Goal: Task Accomplishment & Management: Manage account settings

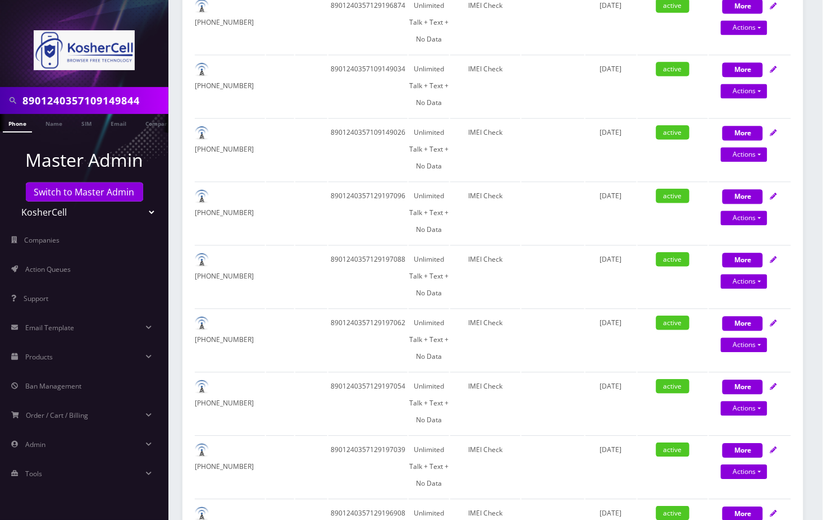
scroll to position [276, 0]
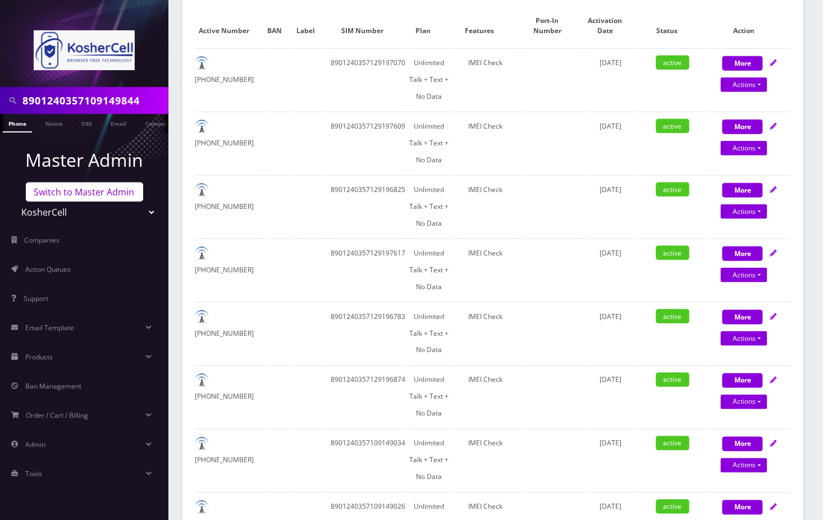
click at [76, 192] on link "Switch to Master Admin" at bounding box center [84, 191] width 117 height 19
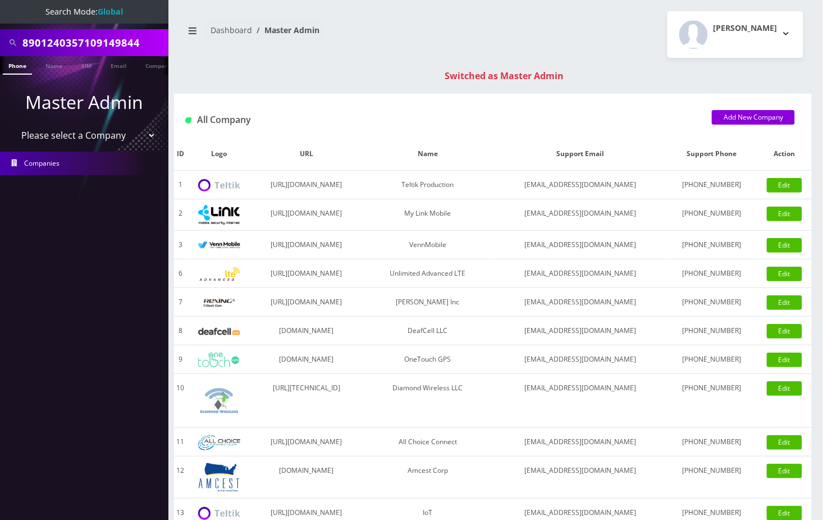
click at [77, 42] on input "8901240357109149844" at bounding box center [93, 42] width 143 height 21
paste input "[EMAIL_ADDRESS][DOMAIN_NAME]"
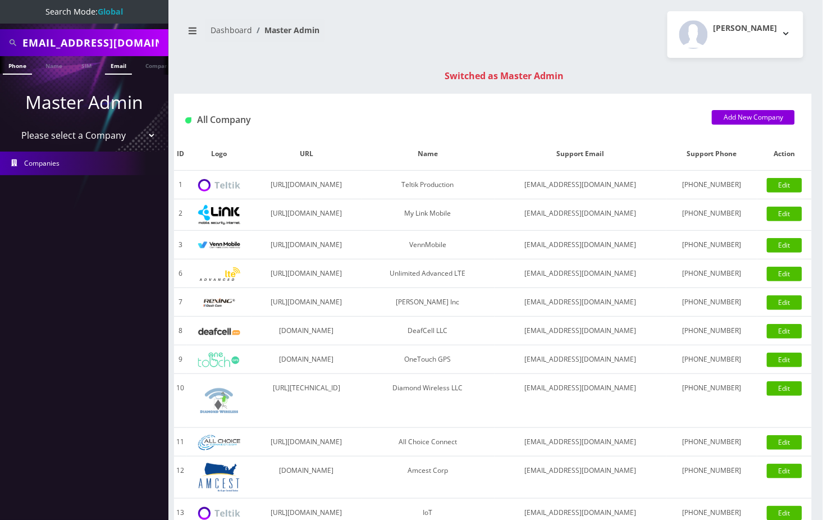
type input "sgworldcraft@gmail.com"
click at [115, 70] on link "Email" at bounding box center [118, 65] width 27 height 19
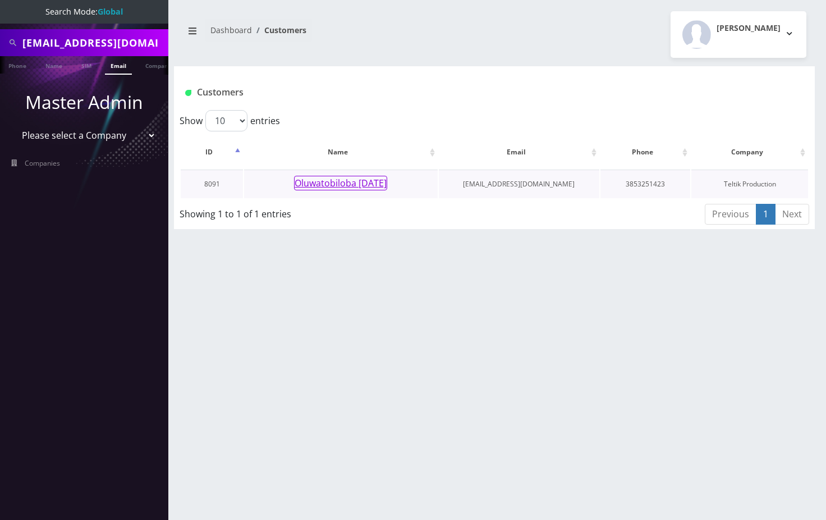
click at [330, 187] on button "Oluwatobiloba Sunday" at bounding box center [340, 183] width 93 height 15
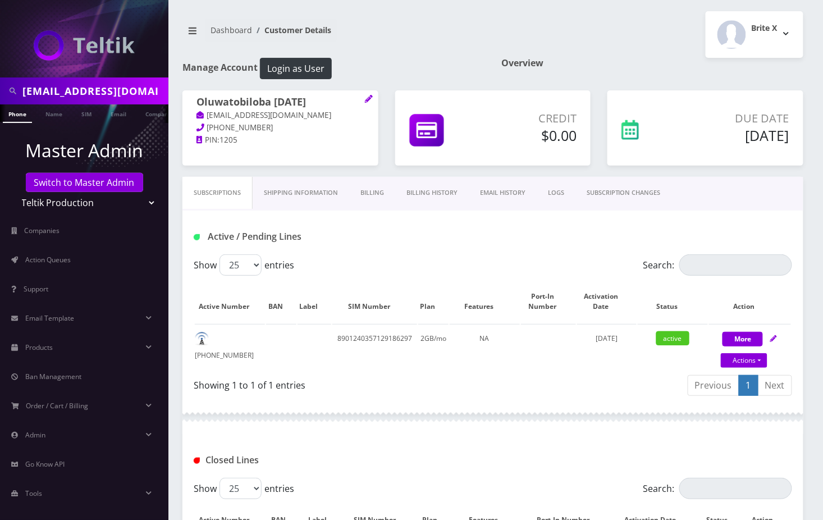
click at [328, 105] on h1 "Oluwatobiloba Sunday" at bounding box center [280, 102] width 168 height 13
click at [318, 104] on h1 "Oluwatobiloba Sunday" at bounding box center [280, 102] width 168 height 13
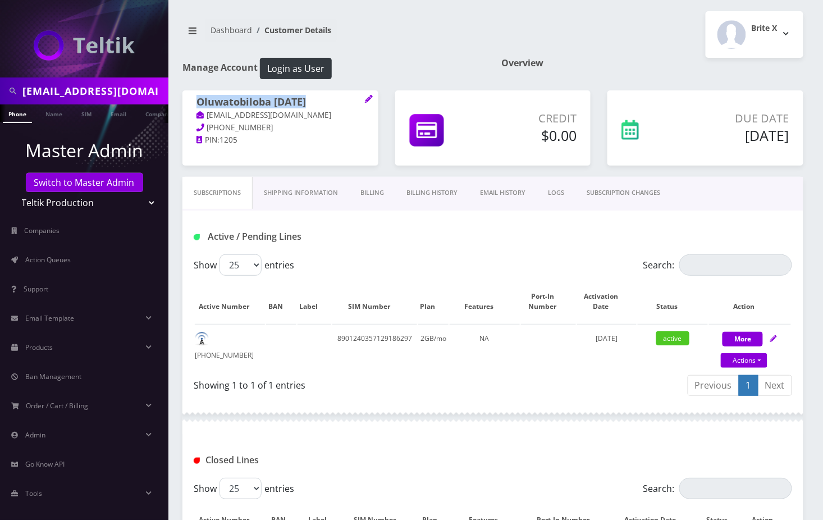
copy h1 "Oluwatobiloba Sunday"
click at [440, 198] on link "Billing History" at bounding box center [432, 193] width 74 height 32
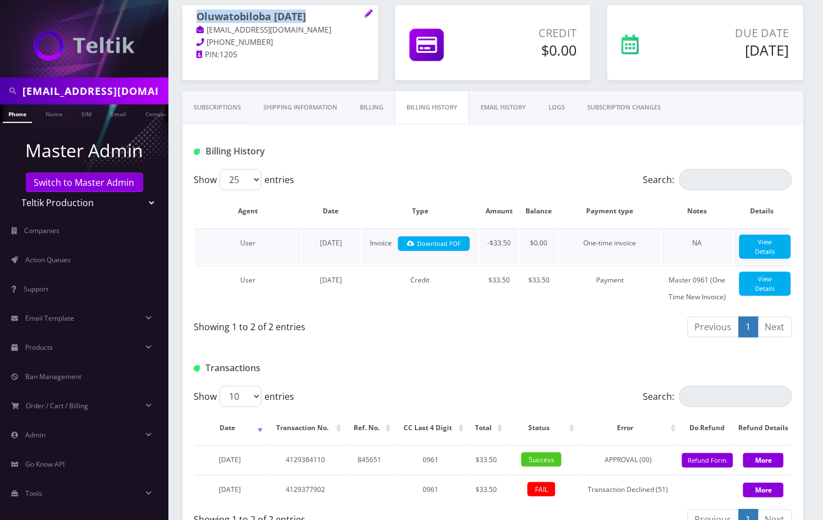
scroll to position [171, 0]
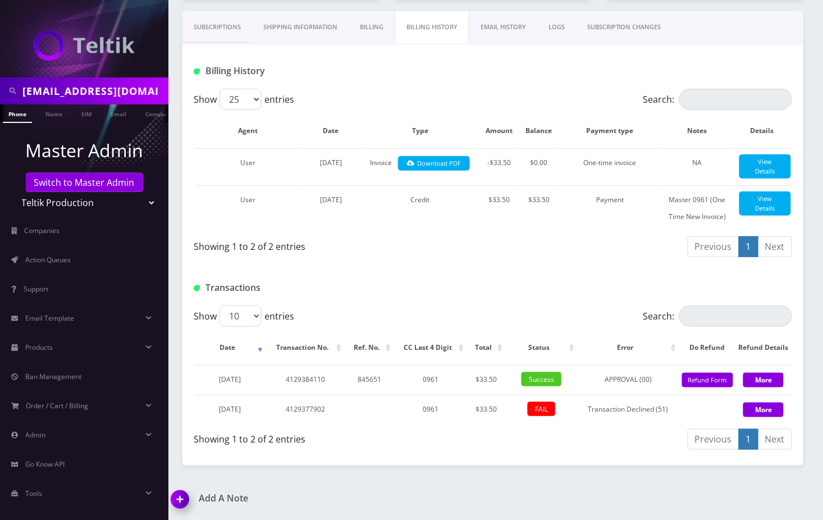
click at [460, 90] on div "Show 25 50 100 250 500 entries" at bounding box center [418, 99] width 449 height 21
click at [77, 185] on link "Switch to Master Admin" at bounding box center [84, 182] width 117 height 19
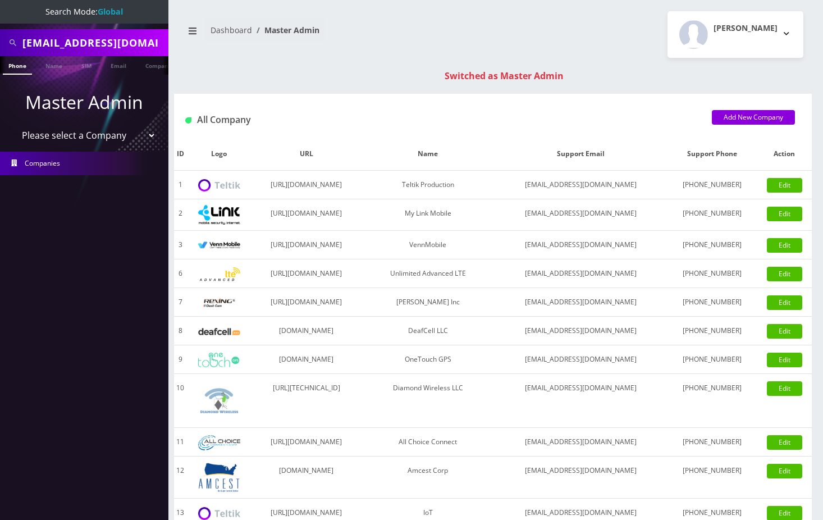
click at [71, 50] on input "[EMAIL_ADDRESS][DOMAIN_NAME]" at bounding box center [93, 42] width 143 height 21
click at [71, 50] on input "sgworldcraft@gmail.com" at bounding box center [93, 42] width 143 height 21
drag, startPoint x: 0, startPoint y: 0, endPoint x: 71, endPoint y: 50, distance: 86.6
click at [71, 50] on input "sgworldcraft@gmail.com" at bounding box center [93, 42] width 143 height 21
click at [66, 40] on input "206-518-0460" at bounding box center [93, 42] width 143 height 21
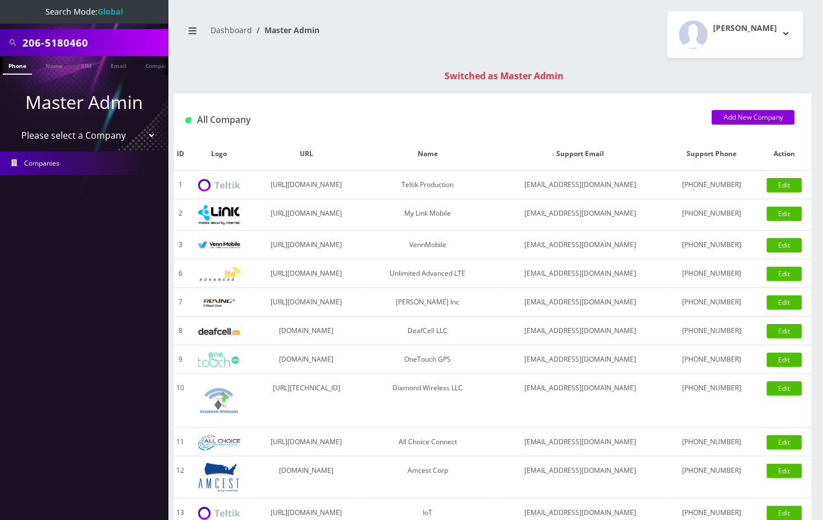
click at [46, 41] on input "206-5180460" at bounding box center [93, 42] width 143 height 21
type input "2065180460"
click at [20, 70] on link "Phone" at bounding box center [17, 65] width 29 height 19
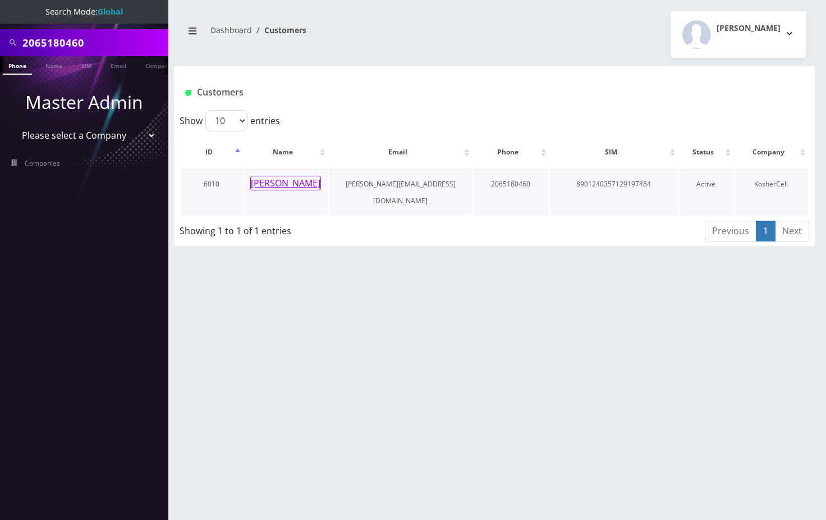
click at [279, 184] on button "Eli Samuel" at bounding box center [285, 183] width 71 height 15
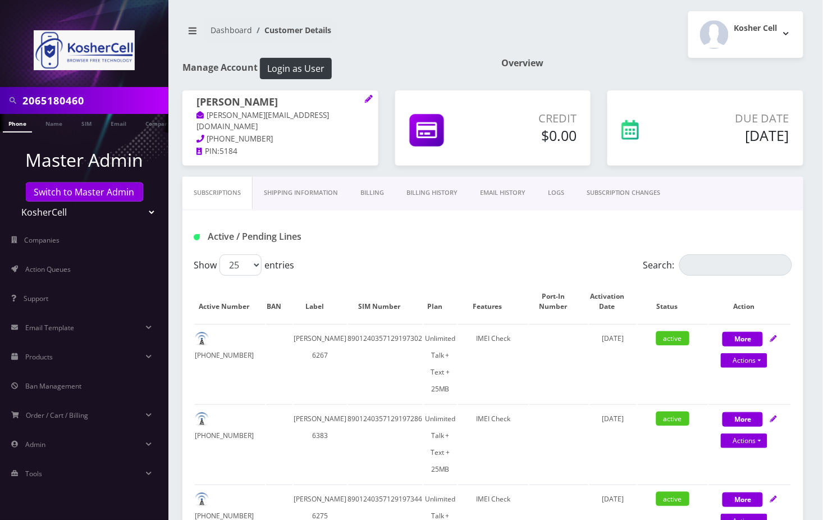
click at [52, 98] on input "2065180460" at bounding box center [93, 100] width 143 height 21
click at [714, 267] on input "Search:" at bounding box center [735, 264] width 113 height 21
paste input "2065180460"
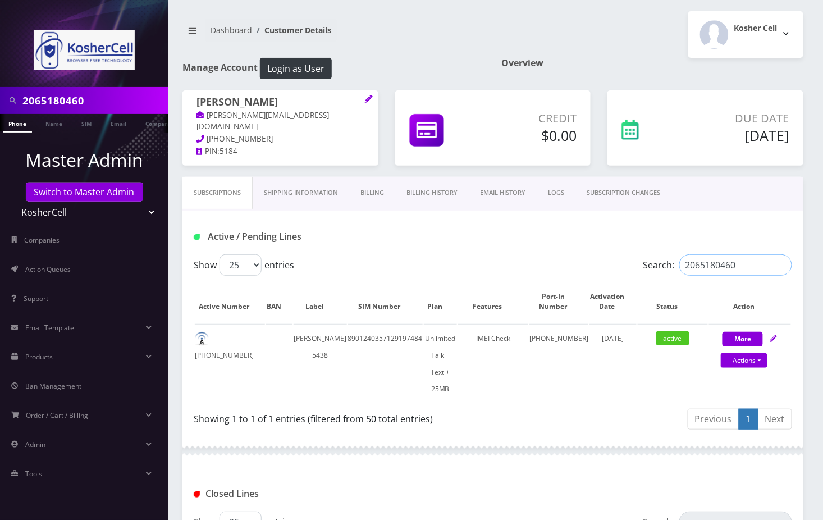
type input "2065180460"
click at [747, 356] on link "Actions" at bounding box center [744, 360] width 47 height 15
select select "364"
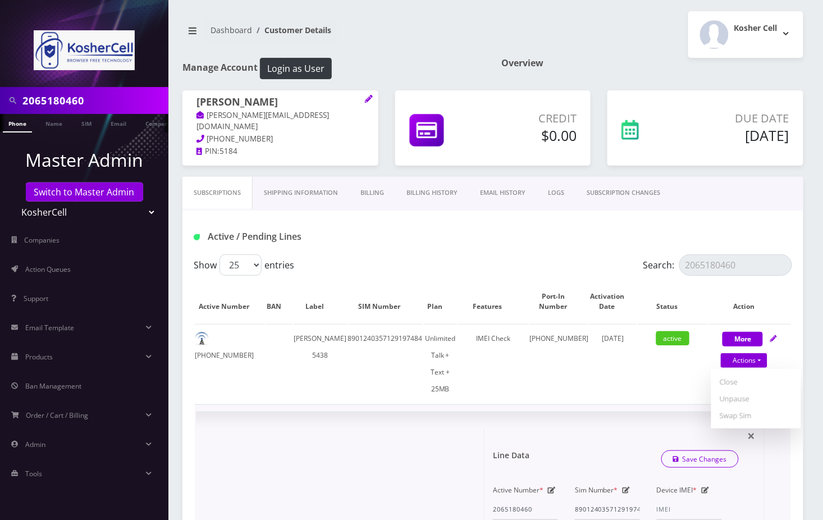
click at [627, 487] on icon at bounding box center [626, 490] width 8 height 7
click at [603, 498] on input "8901240357129197484" at bounding box center [607, 508] width 65 height 21
click at [604, 498] on input "8901240357129197484" at bounding box center [607, 508] width 65 height 21
paste input "526"
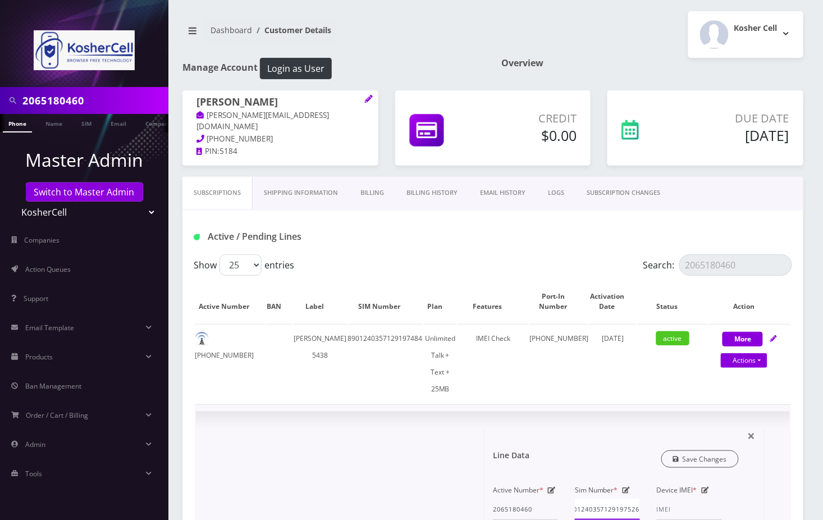
type input "8901240357129197526"
click at [697, 450] on link "Save Changes" at bounding box center [700, 458] width 78 height 17
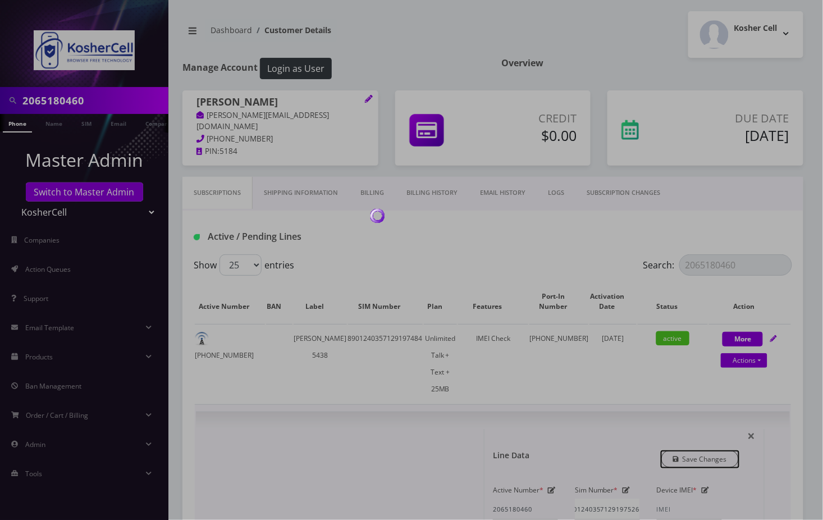
scroll to position [0, 0]
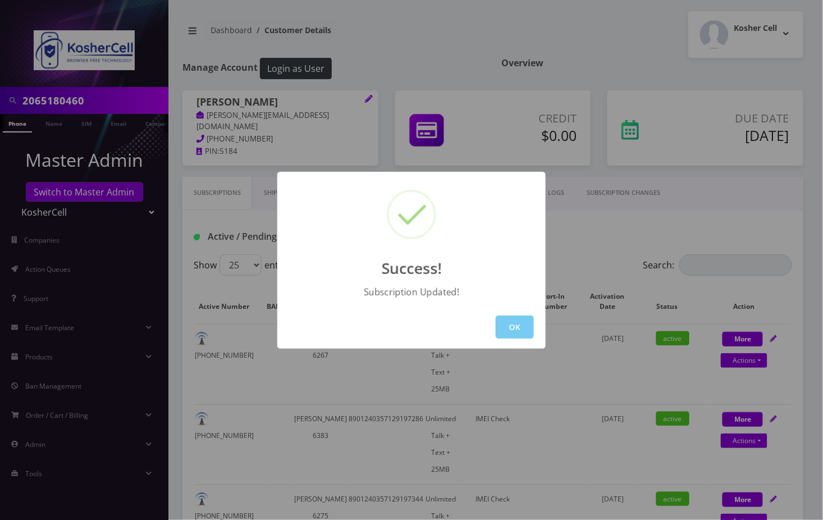
click at [521, 316] on button "OK" at bounding box center [515, 326] width 38 height 23
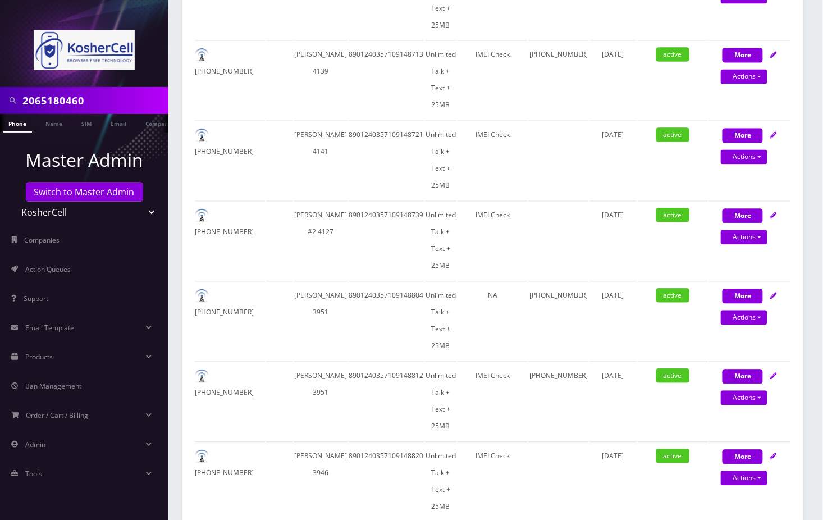
scroll to position [2252, 0]
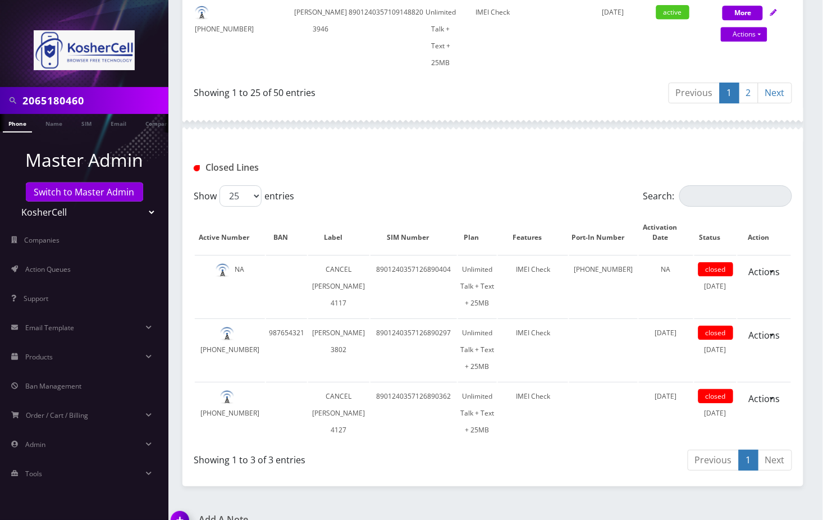
click at [185, 507] on img at bounding box center [182, 523] width 33 height 33
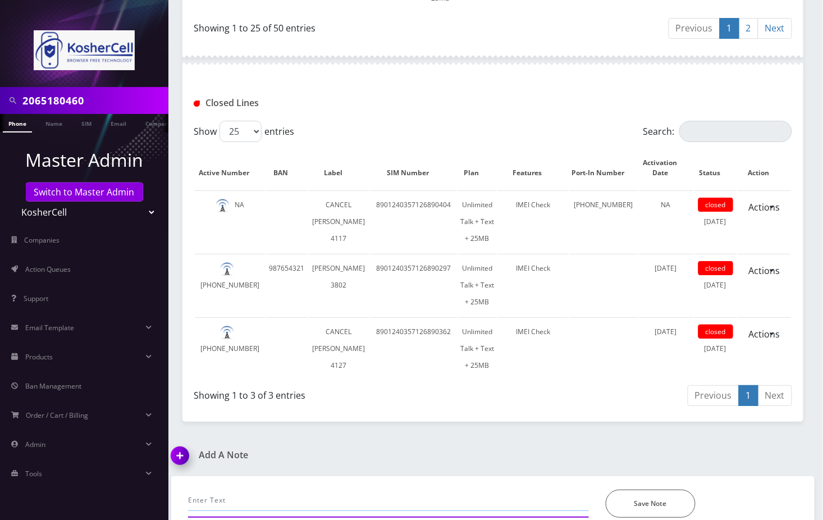
click at [221, 489] on input "text" at bounding box center [388, 499] width 401 height 21
paste input "2065180460- from 8901240357129197484 to 8901240357129197526"
type input "email: 2065180460- from 8901240357129197484 to 8901240357129197526--Angel"
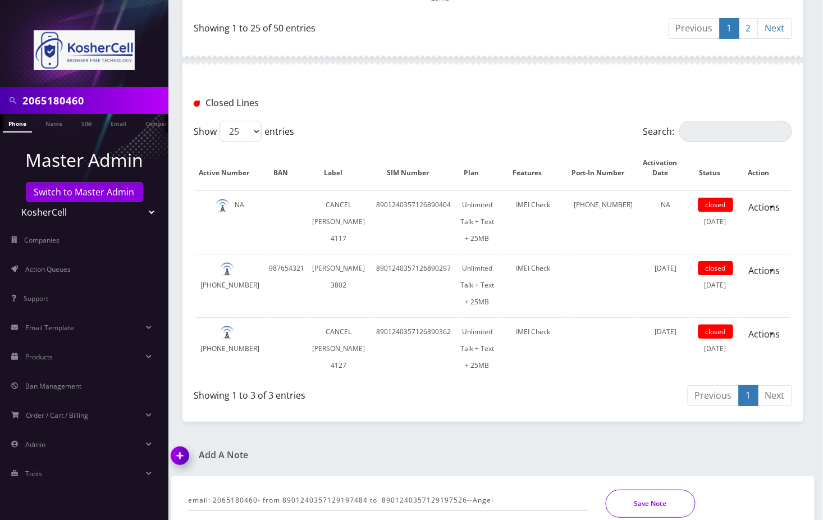
click at [648, 489] on button "Save Note" at bounding box center [651, 503] width 90 height 28
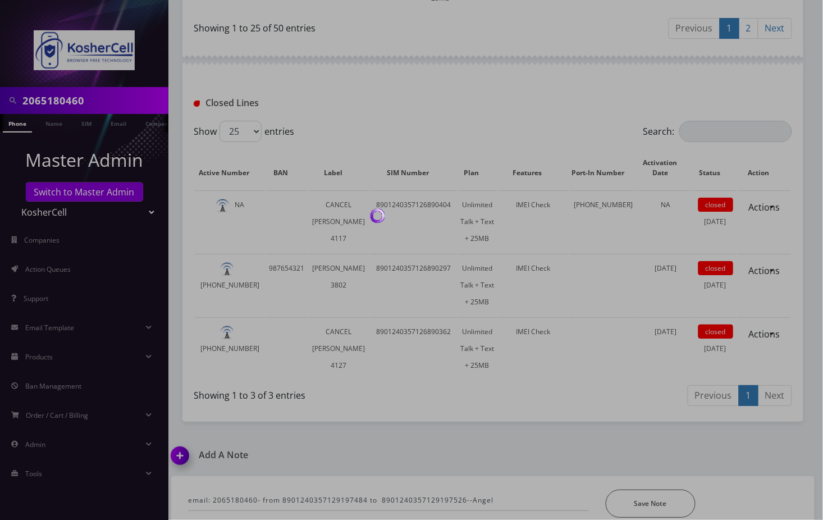
scroll to position [2292, 0]
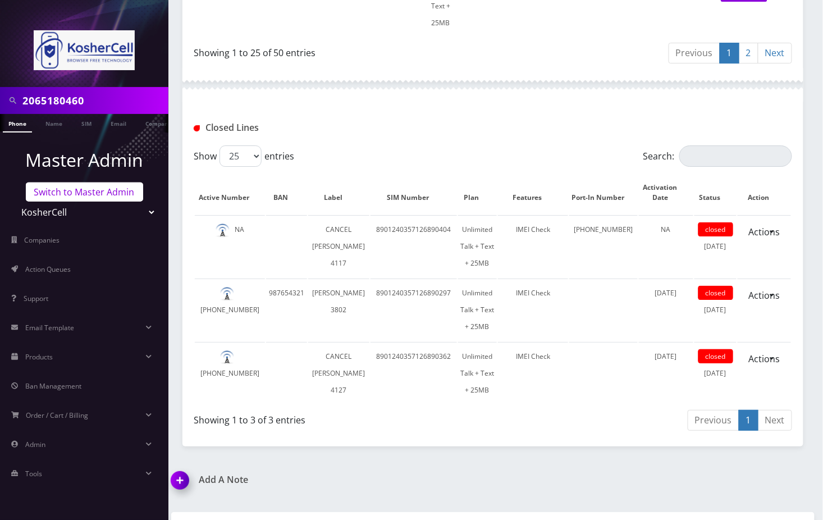
click at [77, 191] on link "Switch to Master Admin" at bounding box center [84, 191] width 117 height 19
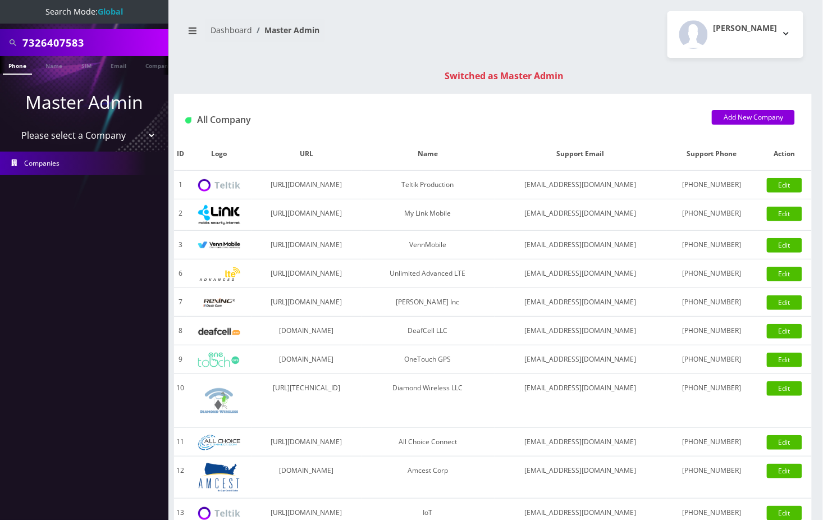
type input "7326407583"
click at [20, 65] on link "Phone" at bounding box center [17, 65] width 29 height 19
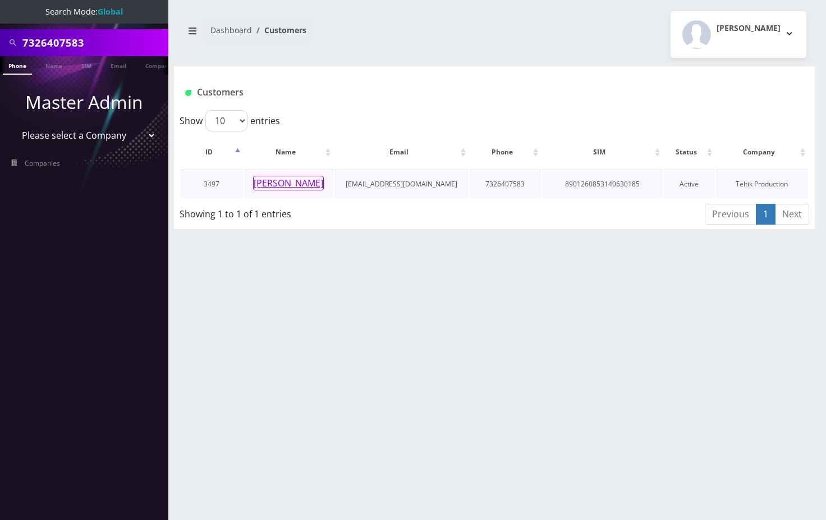
drag, startPoint x: 0, startPoint y: 0, endPoint x: 293, endPoint y: 180, distance: 344.1
click at [293, 180] on button "Richard Kim" at bounding box center [288, 183] width 71 height 15
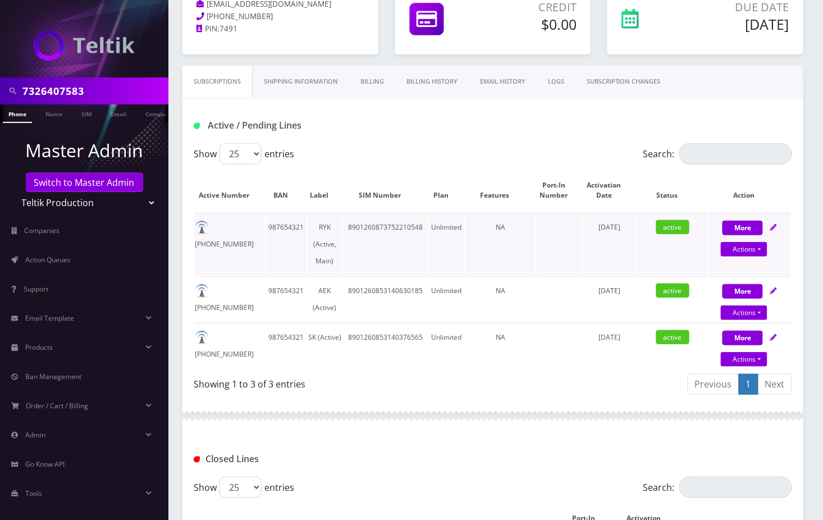
scroll to position [149, 0]
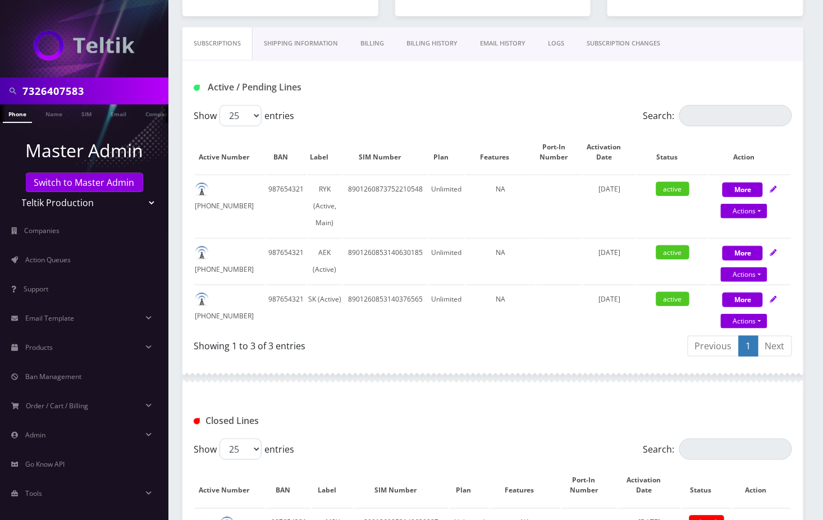
click at [449, 41] on link "Billing History" at bounding box center [432, 43] width 74 height 32
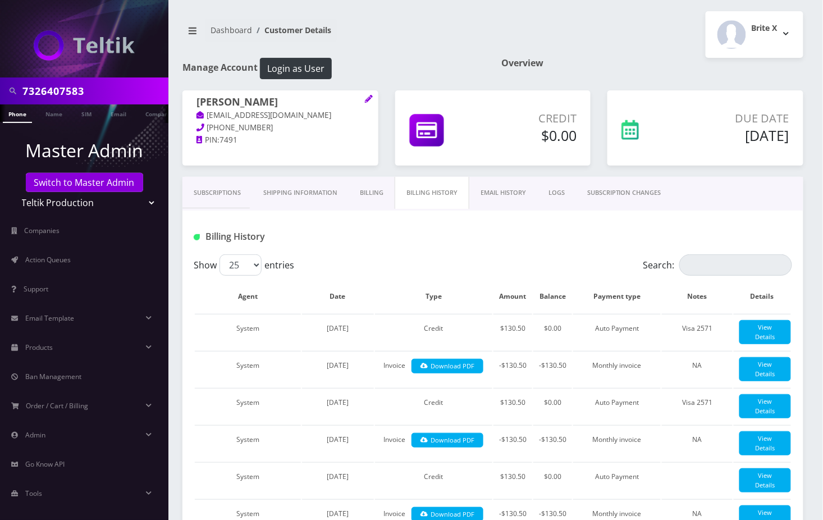
click at [223, 189] on link "Subscriptions" at bounding box center [217, 193] width 70 height 32
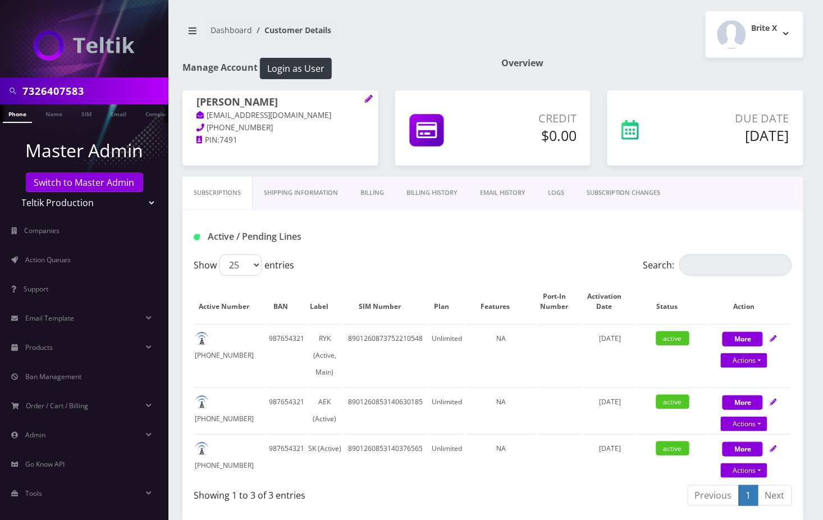
click at [70, 96] on input "7326407583" at bounding box center [93, 90] width 143 height 21
paste input "Oluwatobiloba [DATE]"
type input "Oluwatobiloba [DATE]"
click at [57, 117] on link "Name" at bounding box center [54, 113] width 28 height 19
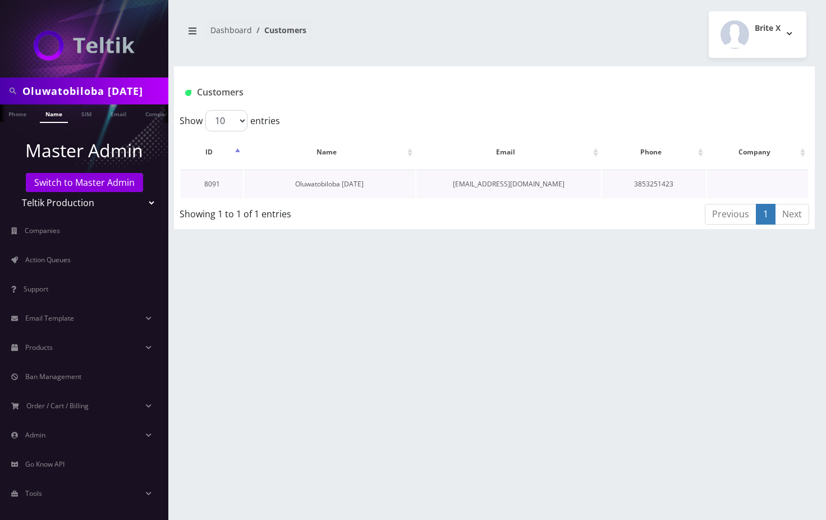
click at [346, 181] on link "Oluwatobiloba [DATE]" at bounding box center [329, 184] width 68 height 10
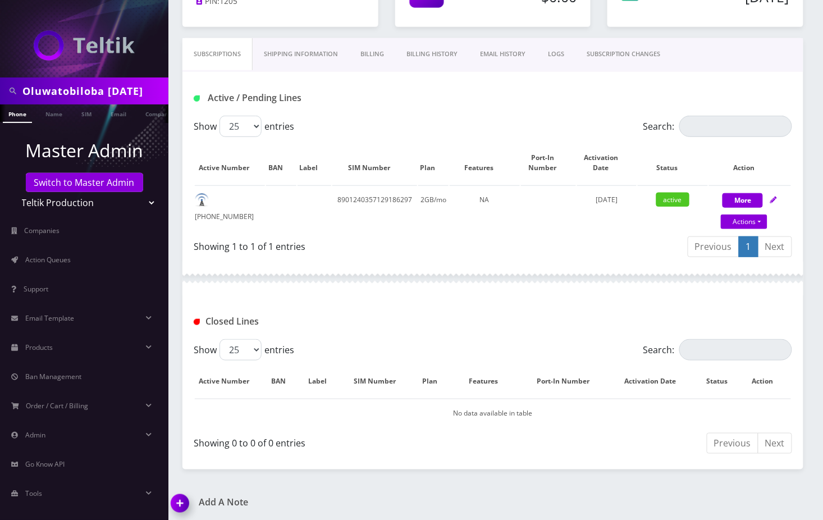
click at [184, 498] on img at bounding box center [182, 506] width 33 height 33
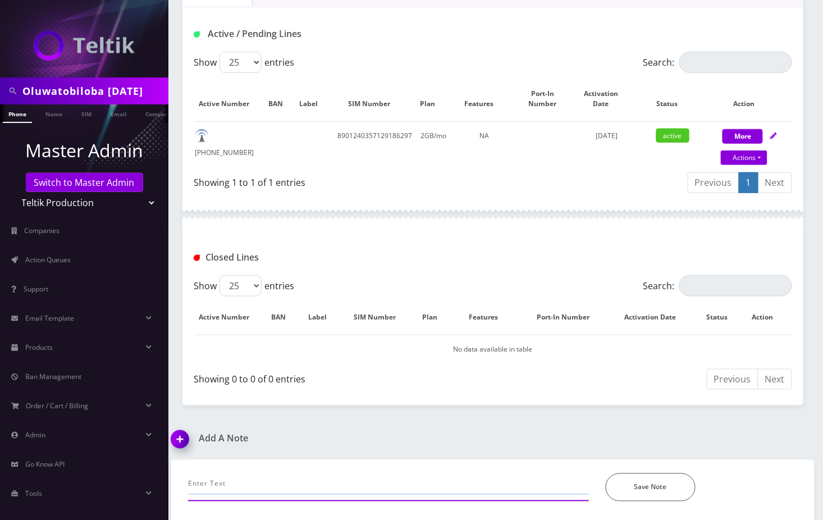
click at [232, 479] on input "text" at bounding box center [388, 483] width 401 height 21
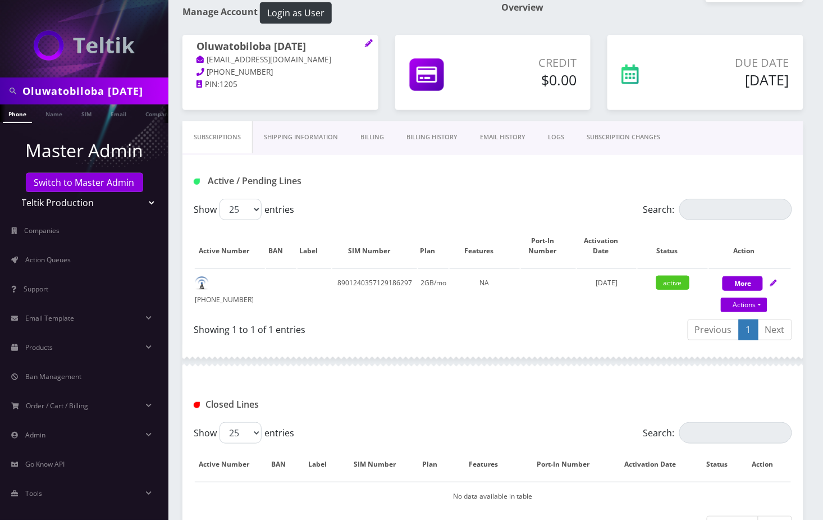
scroll to position [53, 0]
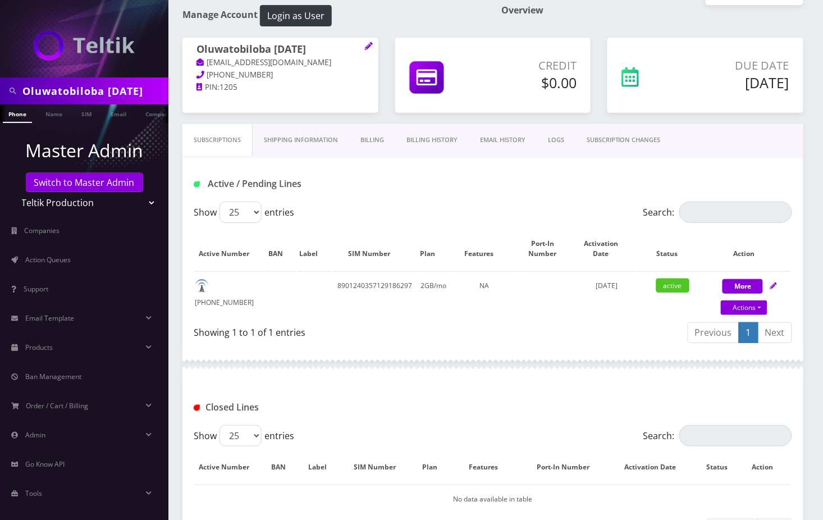
click at [444, 141] on link "Billing History" at bounding box center [432, 140] width 74 height 32
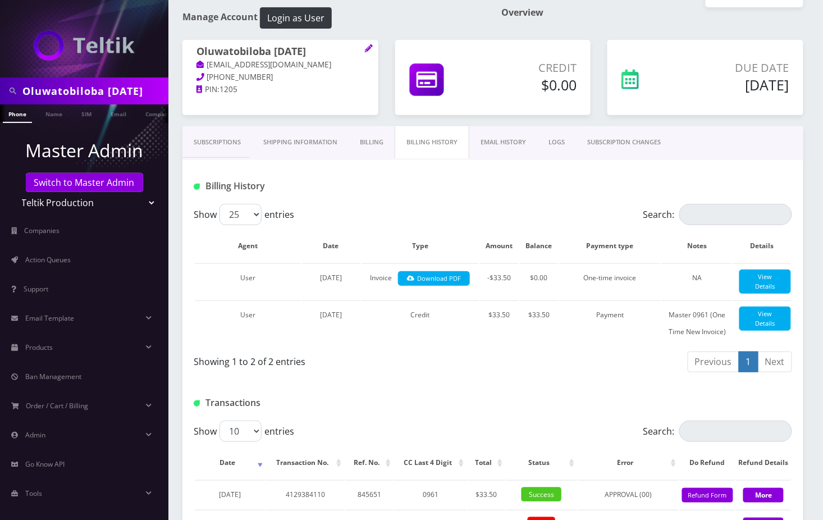
scroll to position [53, 0]
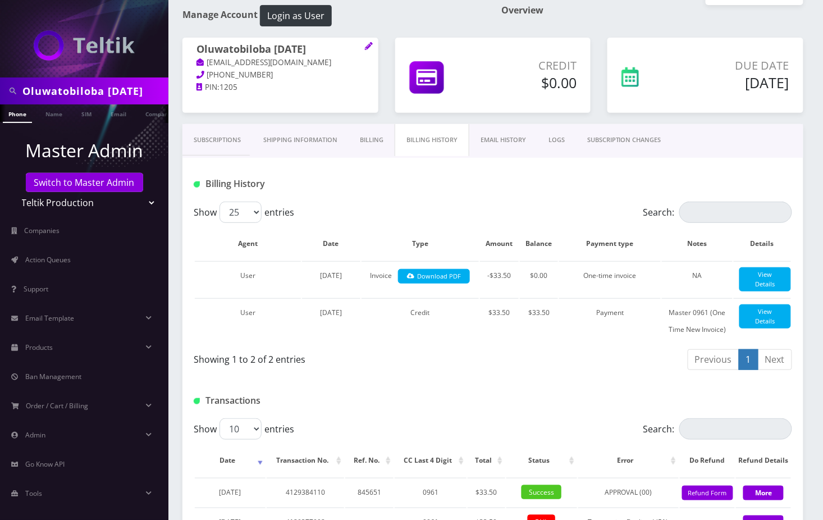
click at [516, 142] on link "EMAIL HISTORY" at bounding box center [503, 140] width 68 height 32
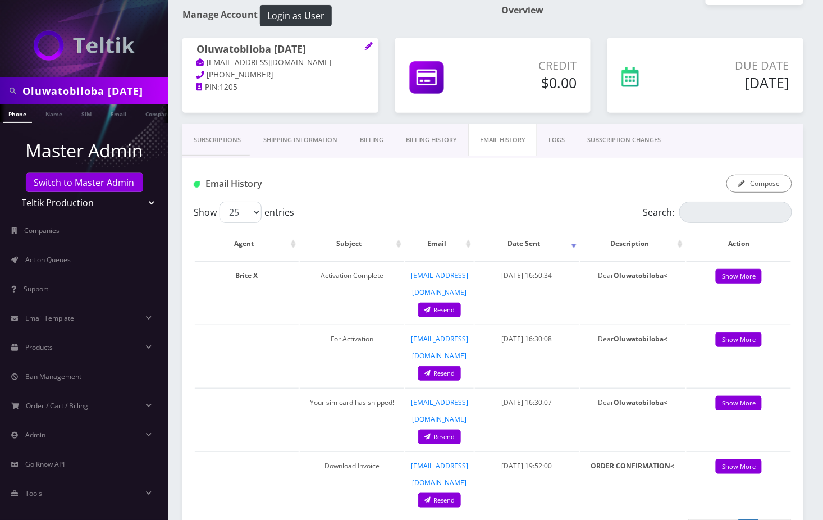
click at [231, 137] on link "Subscriptions" at bounding box center [217, 140] width 70 height 32
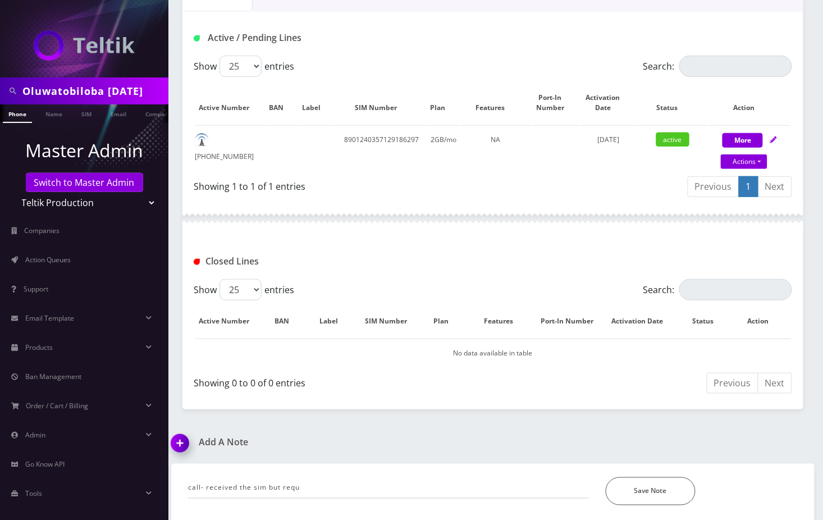
scroll to position [203, 0]
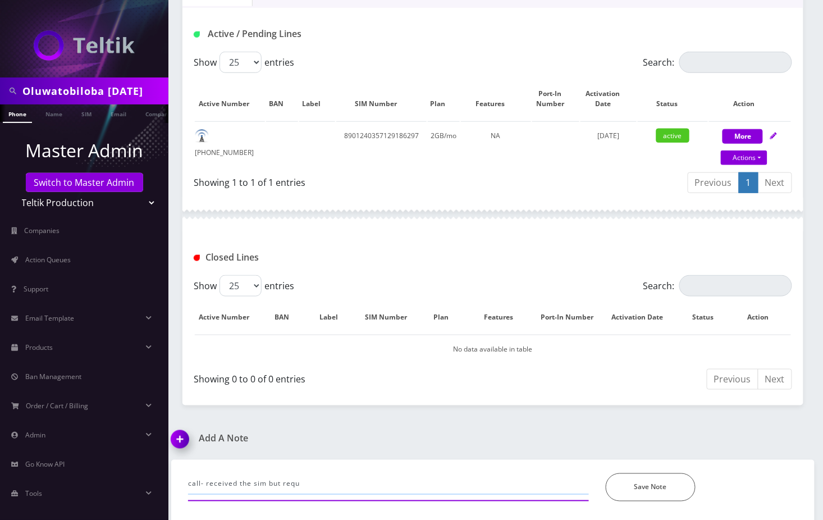
click at [324, 481] on input "call- received the sim but requ" at bounding box center [388, 483] width 401 height 21
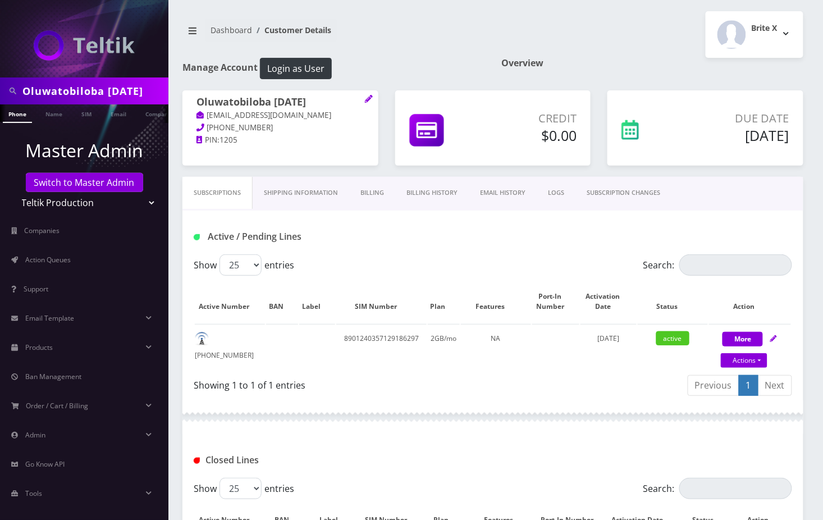
type input "call- received the sim but requested ESIM ,"
click at [322, 98] on h1 "Oluwatobiloba Sunday" at bounding box center [280, 102] width 168 height 13
copy h1 "Oluwatobiloba Sunday"
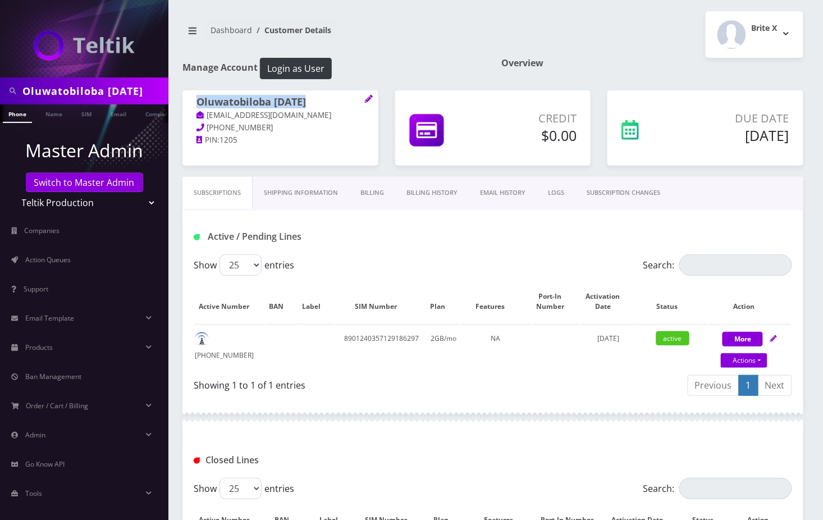
click at [520, 491] on div "Show 25 50 100 250 500 entries" at bounding box center [418, 488] width 449 height 21
click at [451, 182] on link "Billing History" at bounding box center [432, 193] width 74 height 32
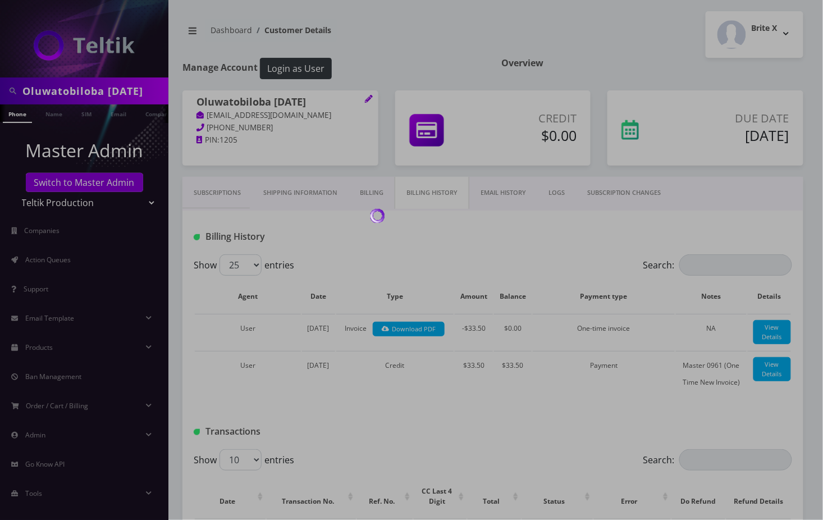
click at [447, 187] on div at bounding box center [411, 260] width 823 height 520
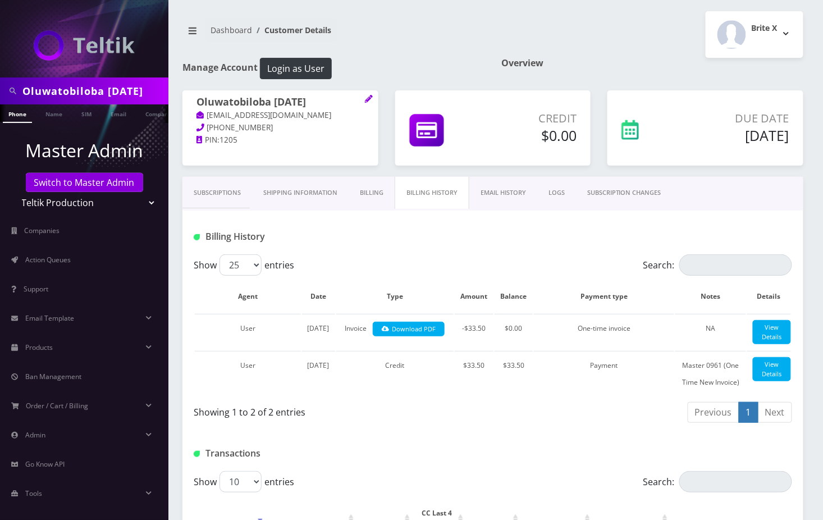
scroll to position [0, 5]
click at [62, 90] on input "Oluwatobiloba Sunday" at bounding box center [93, 90] width 143 height 21
click at [62, 90] on input "Oluwatobiloba [DATE]" at bounding box center [93, 90] width 143 height 21
paste input "7326407583"
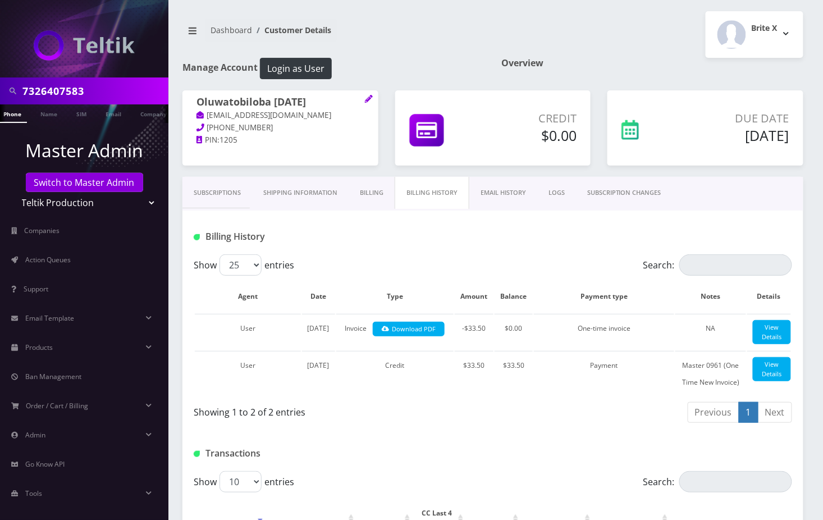
type input "7326407583"
click at [10, 113] on li at bounding box center [5, 116] width 11 height 28
click at [22, 119] on link "Phone" at bounding box center [17, 113] width 29 height 19
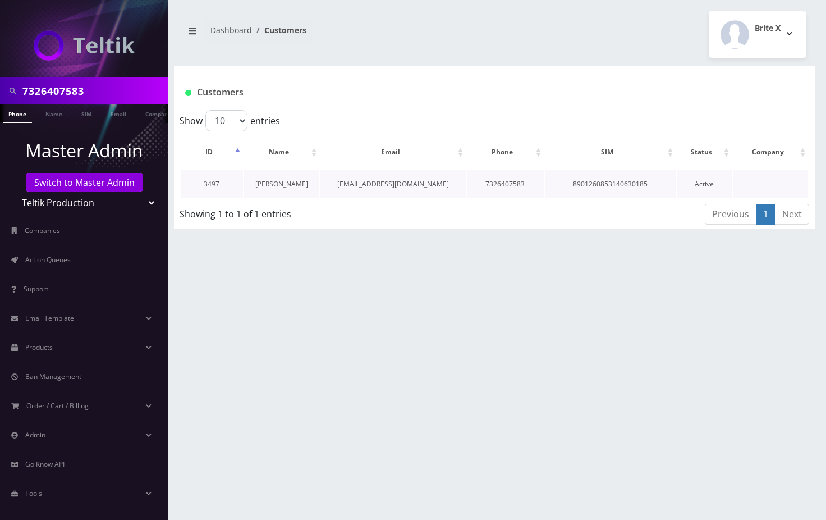
click at [291, 187] on link "[PERSON_NAME]" at bounding box center [281, 184] width 53 height 10
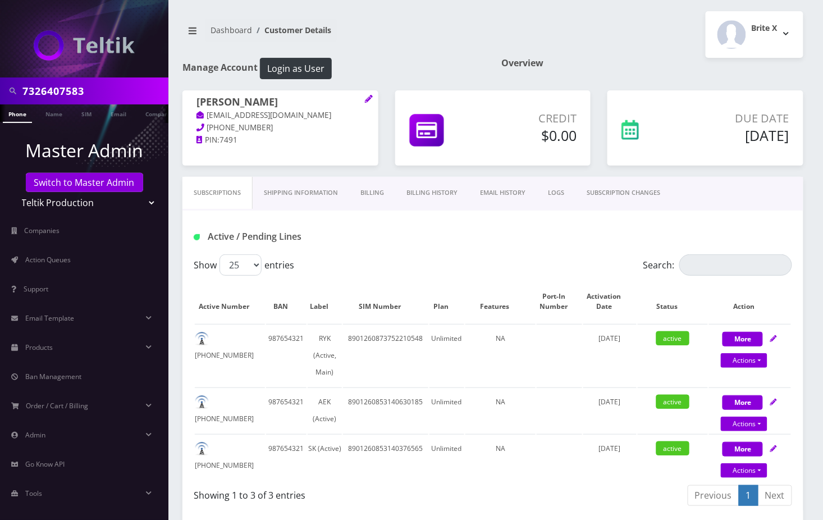
click at [451, 200] on link "Billing History" at bounding box center [432, 193] width 74 height 32
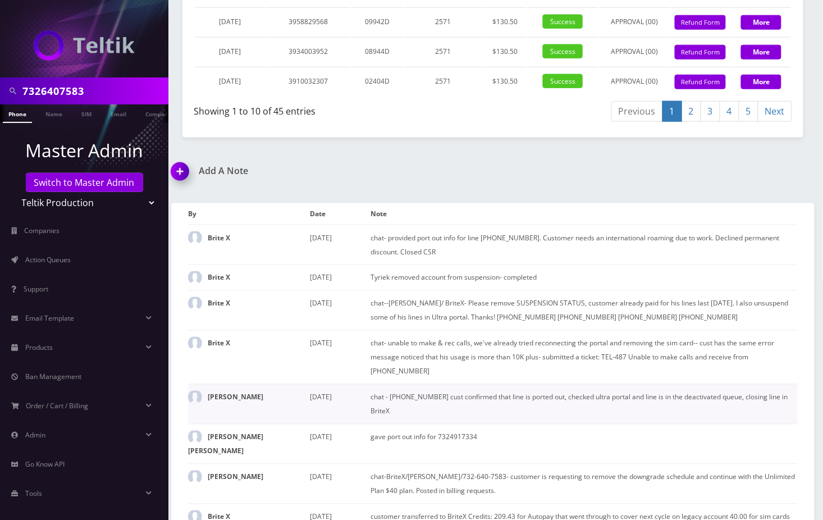
scroll to position [1637, 0]
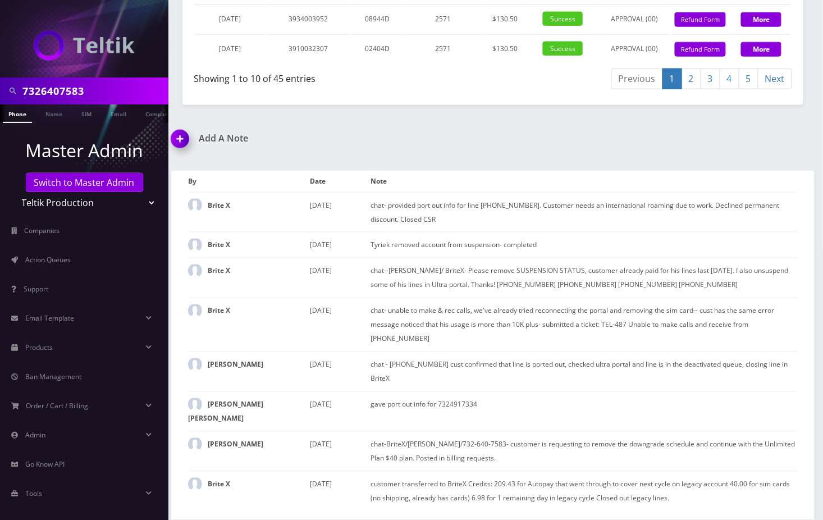
click at [184, 159] on img at bounding box center [182, 142] width 33 height 33
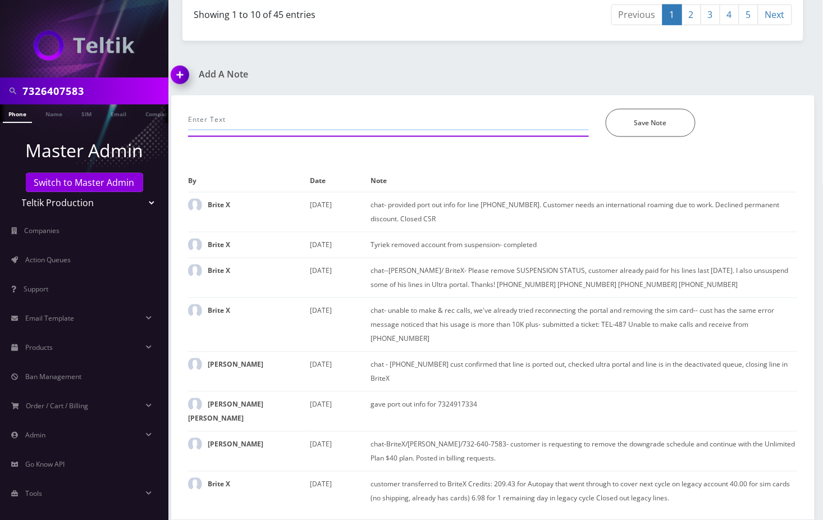
click at [299, 130] on input "text" at bounding box center [388, 119] width 401 height 21
click at [223, 130] on input "chat- provided" at bounding box center [388, 119] width 401 height 21
paste input "provided port out credentials, better deals with NSP , offered $5 permanent dis…"
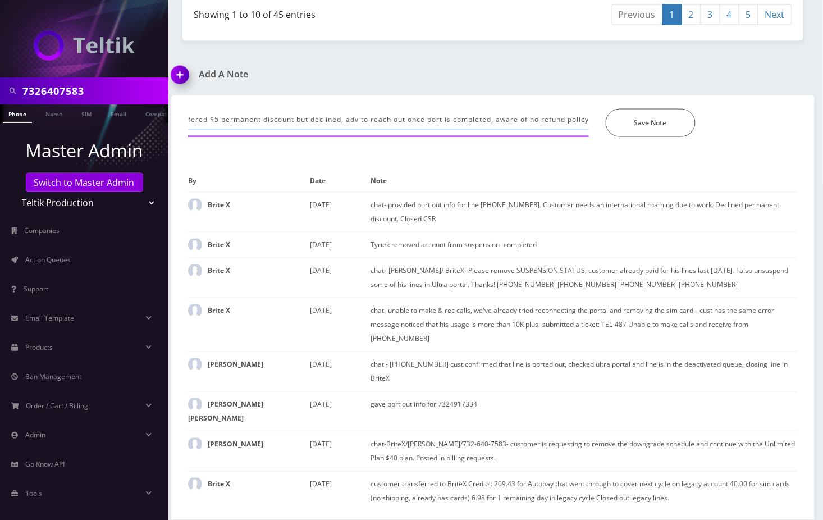
scroll to position [0, 0]
drag, startPoint x: 213, startPoint y: 162, endPoint x: 175, endPoint y: 162, distance: 38.2
click at [203, 130] on input "provided port out credentials, better deals with NSP , offered $5 permanent dis…" at bounding box center [388, 119] width 401 height 21
click at [295, 130] on input "provided port out credentials, better deals with NSP , offered $5 permanent dis…" at bounding box center [388, 119] width 401 height 21
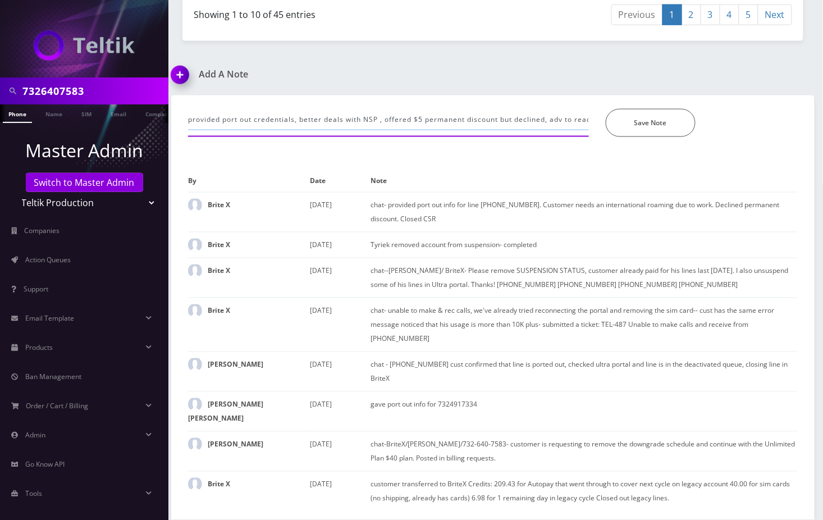
click at [297, 130] on input "provided port out credentials, better deals with NSP , offered $5 permanent dis…" at bounding box center [388, 119] width 401 height 21
paste input "7326407583"
click at [373, 130] on input "provided port out credentials for 7326407583 and , better deals with NSP , offe…" at bounding box center [388, 119] width 401 height 21
paste input "8086204371"
drag, startPoint x: 426, startPoint y: 161, endPoint x: 501, endPoint y: 166, distance: 74.8
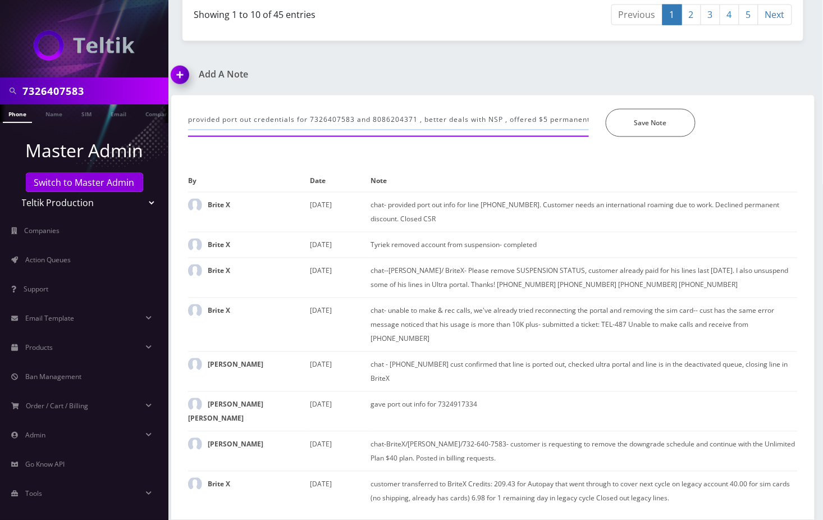
click at [501, 130] on input "provided port out credentials for 7326407583 and 8086204371 , better deals with…" at bounding box center [388, 119] width 401 height 21
type input "provided port out credentials for 7326407583 and 8086204371 , they're leaving t…"
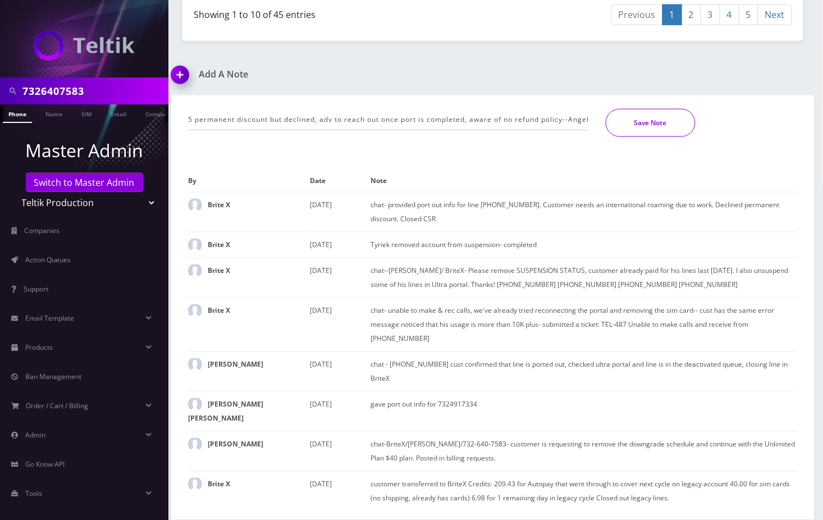
click at [661, 137] on button "Save Note" at bounding box center [651, 123] width 90 height 28
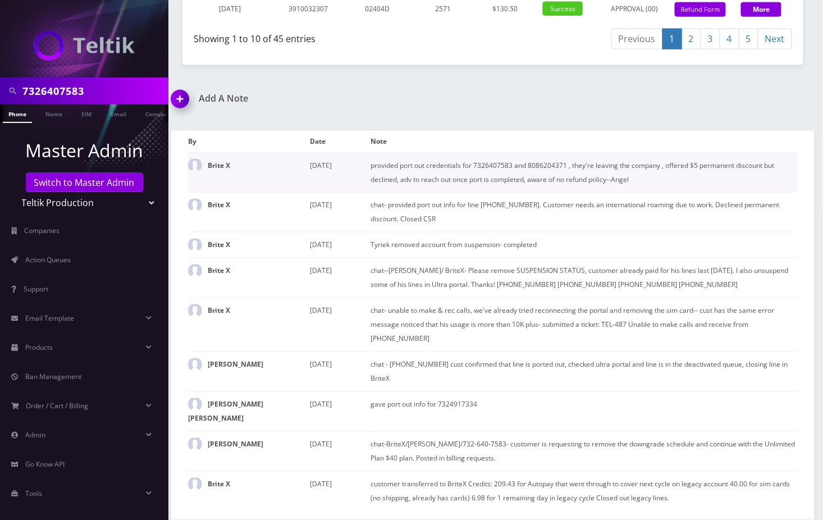
scroll to position [1676, 0]
click at [49, 94] on input "7326407583" at bounding box center [93, 90] width 143 height 21
paste input "[EMAIL_ADDRESS][DOMAIN_NAME]"
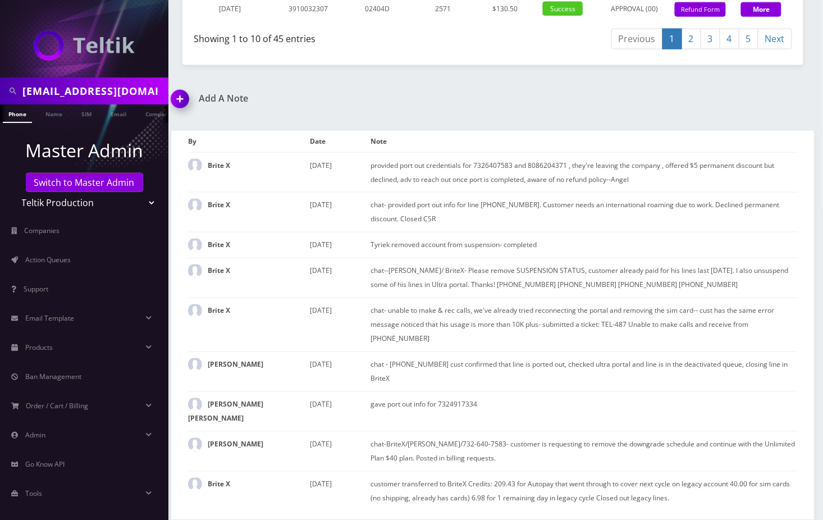
scroll to position [0, 4]
type input "[EMAIL_ADDRESS][DOMAIN_NAME]"
click at [113, 114] on link "Email" at bounding box center [118, 113] width 27 height 19
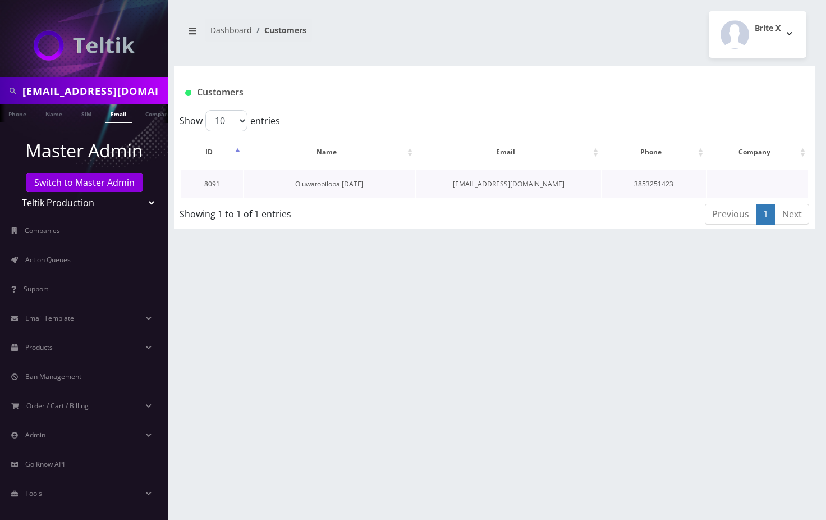
click at [305, 181] on link "Oluwatobiloba [DATE]" at bounding box center [329, 184] width 68 height 10
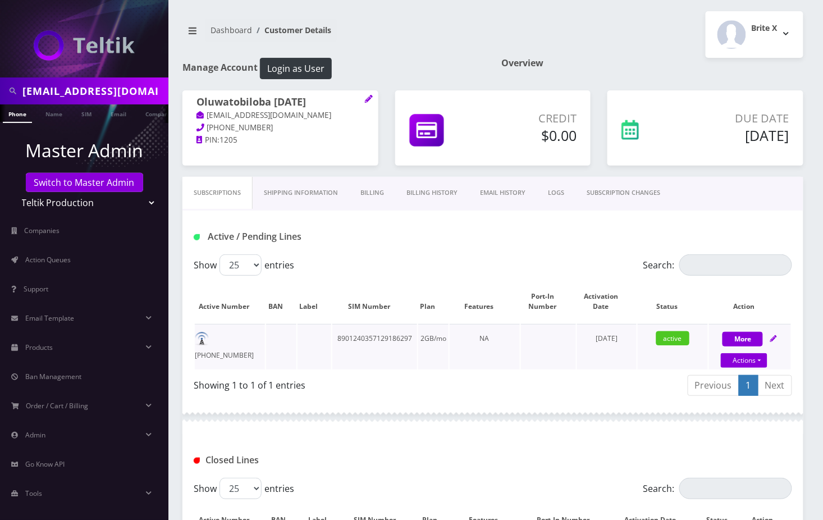
click at [386, 339] on td "8901240357129186297" at bounding box center [374, 346] width 85 height 45
copy td "8901240357129186297"
click at [75, 185] on link "Switch to Master Admin" at bounding box center [84, 182] width 117 height 19
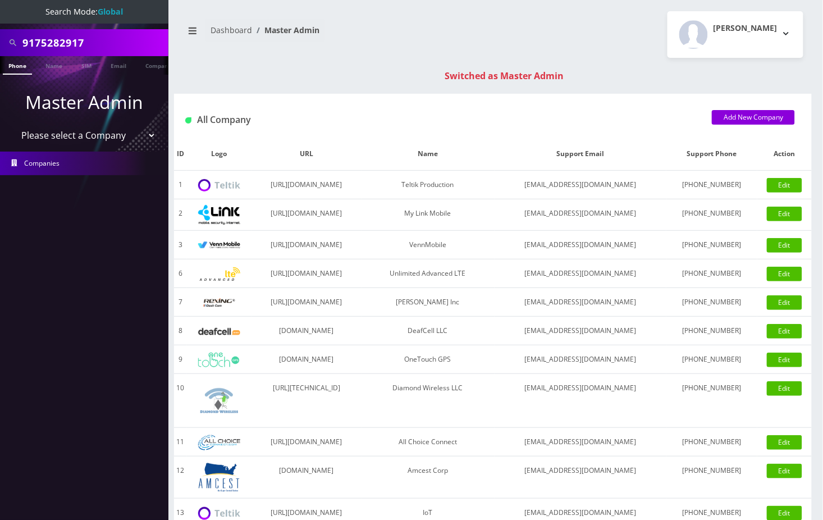
type input "9175282917"
click at [11, 63] on link "Phone" at bounding box center [17, 65] width 29 height 19
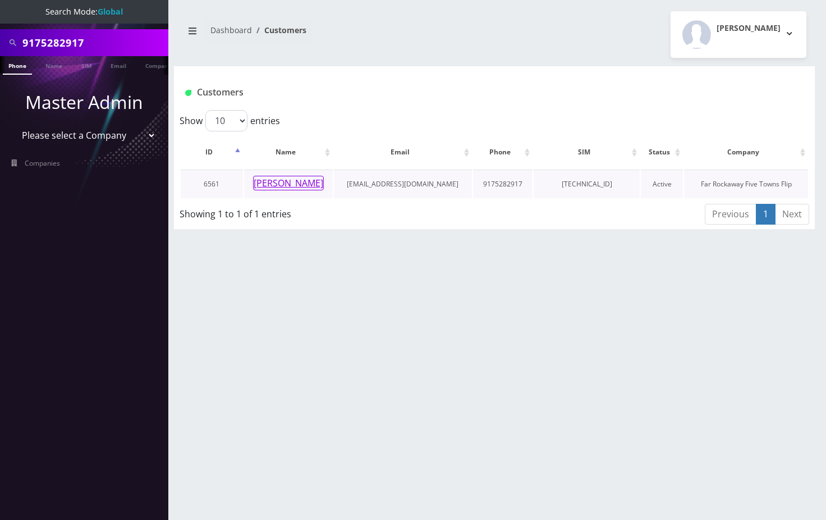
click at [306, 181] on button "[PERSON_NAME]" at bounding box center [288, 183] width 71 height 15
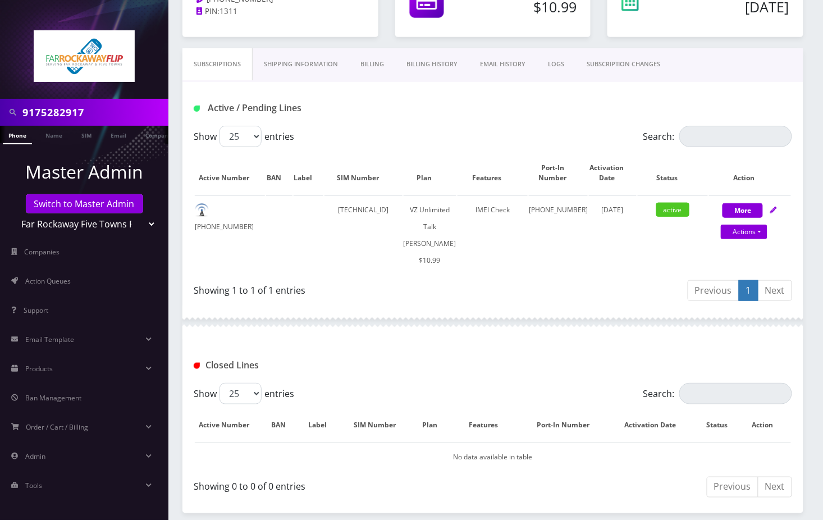
scroll to position [291, 0]
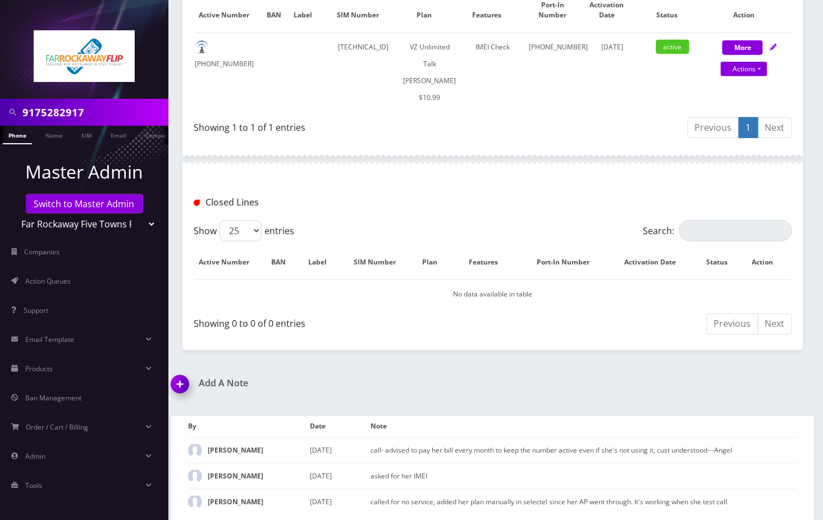
click at [680, 130] on div "Previous 1 Next" at bounding box center [646, 129] width 291 height 26
click at [187, 377] on img at bounding box center [182, 387] width 33 height 33
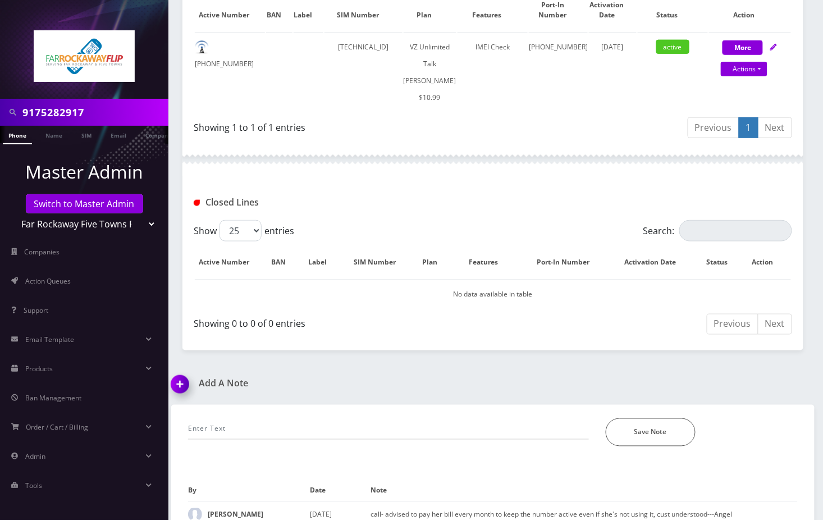
scroll to position [355, 0]
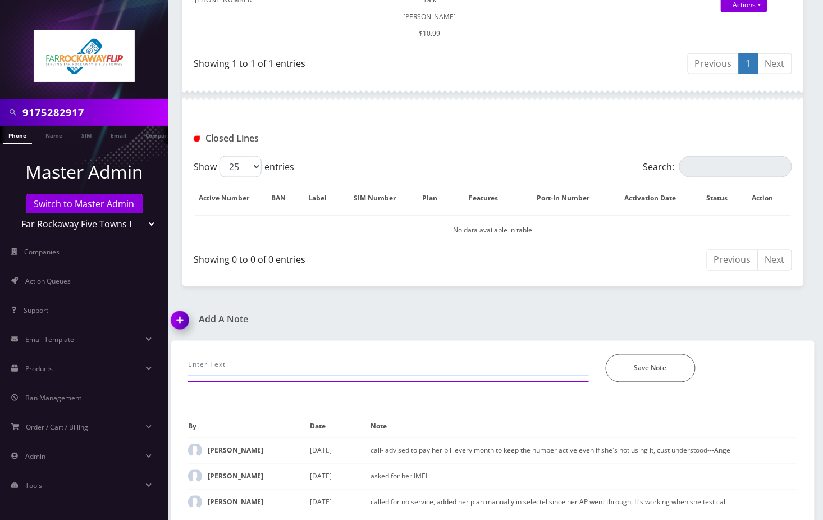
click at [297, 366] on input "text" at bounding box center [388, 364] width 401 height 21
type input "call- porting out, advised to call the store--Angel"
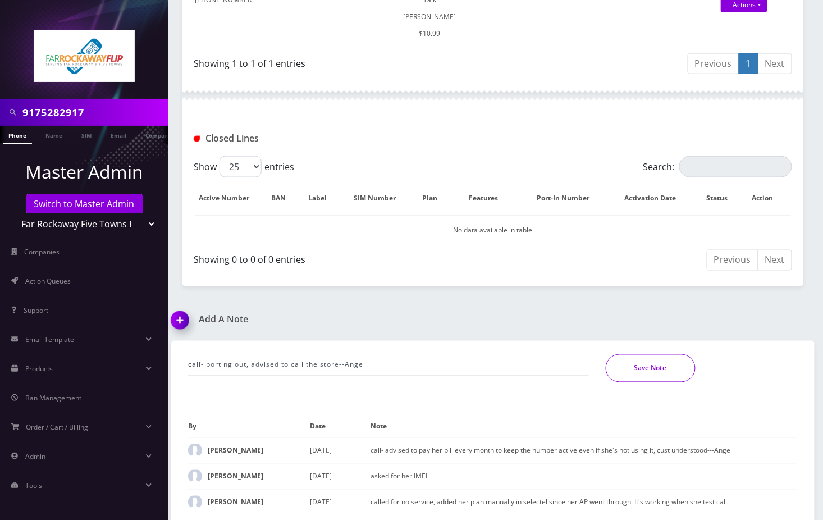
drag, startPoint x: 626, startPoint y: 368, endPoint x: 609, endPoint y: 400, distance: 36.4
click at [626, 368] on button "Save Note" at bounding box center [651, 368] width 90 height 28
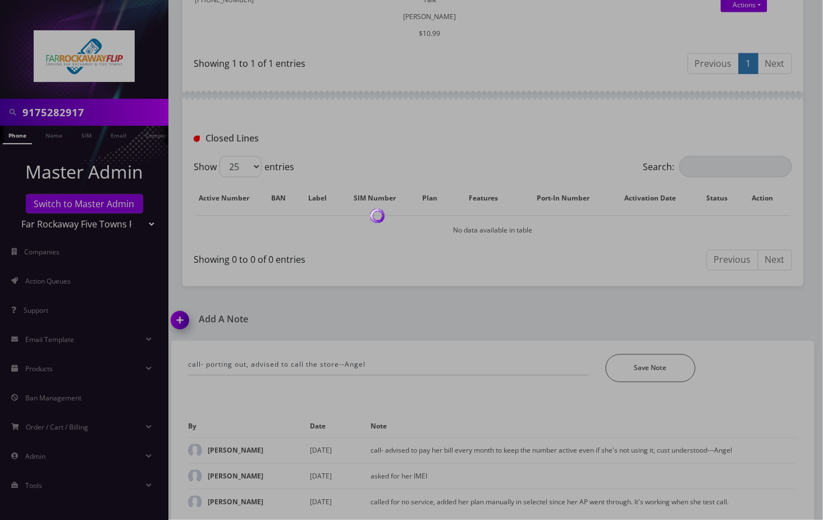
scroll to position [331, 0]
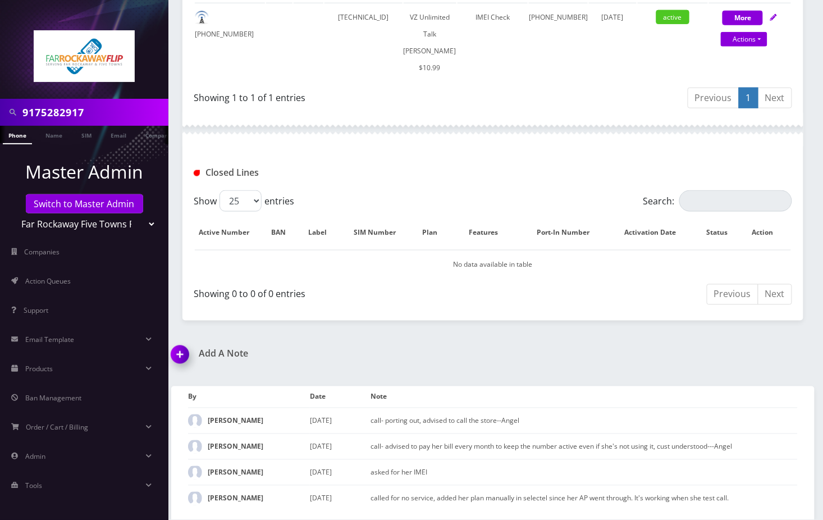
click at [86, 112] on input "9175282917" at bounding box center [93, 112] width 143 height 21
paste input "296926282"
type input "9296926282"
click at [18, 133] on link "Phone" at bounding box center [17, 135] width 29 height 19
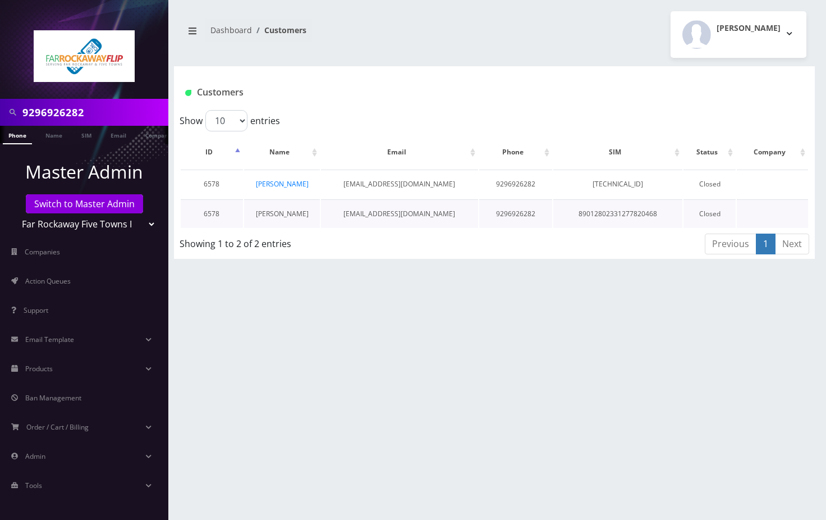
click at [290, 211] on link "[PERSON_NAME]" at bounding box center [282, 214] width 53 height 10
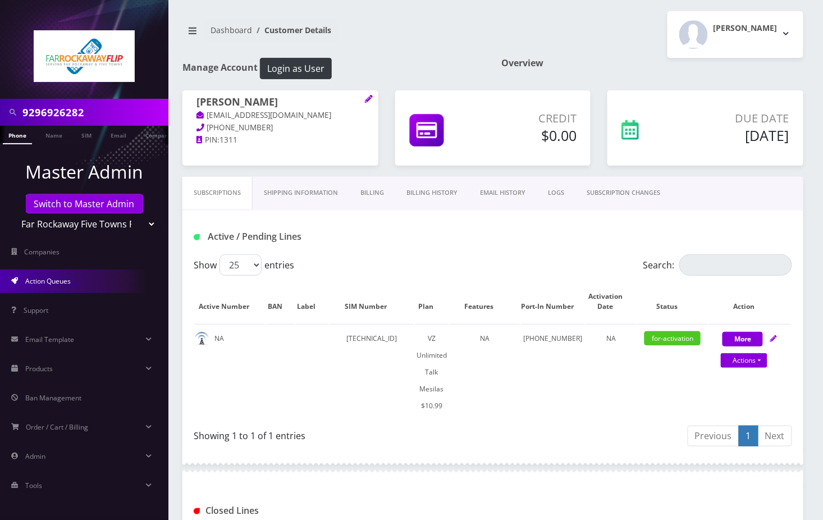
click at [94, 285] on link "Action Queues" at bounding box center [84, 281] width 168 height 24
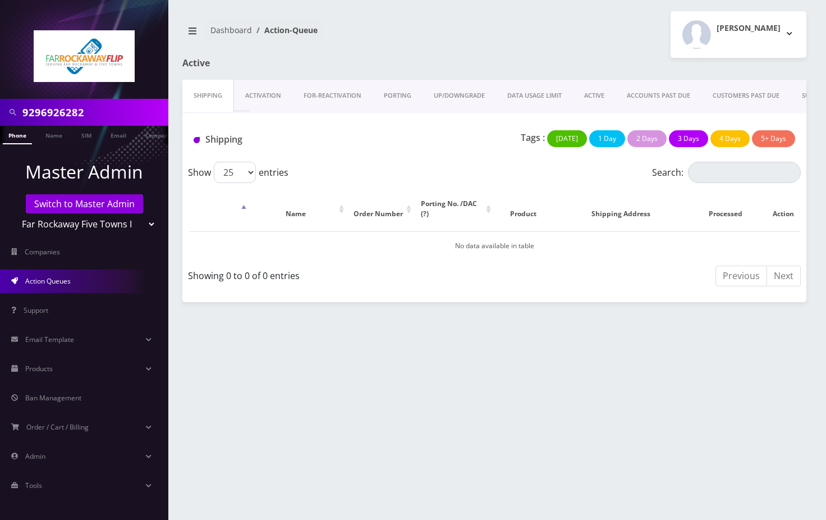
click at [22, 137] on link "Phone" at bounding box center [17, 135] width 29 height 19
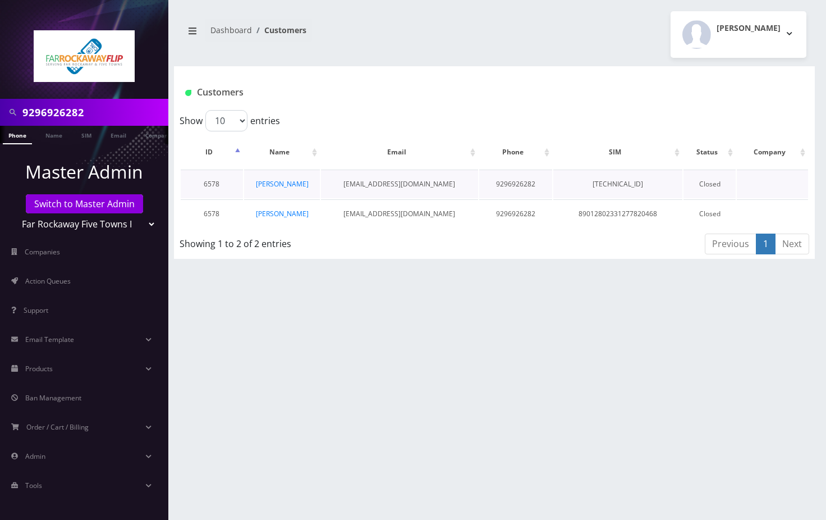
click at [287, 189] on td "[PERSON_NAME]" at bounding box center [282, 183] width 76 height 29
click at [290, 186] on link "[PERSON_NAME]" at bounding box center [282, 184] width 53 height 10
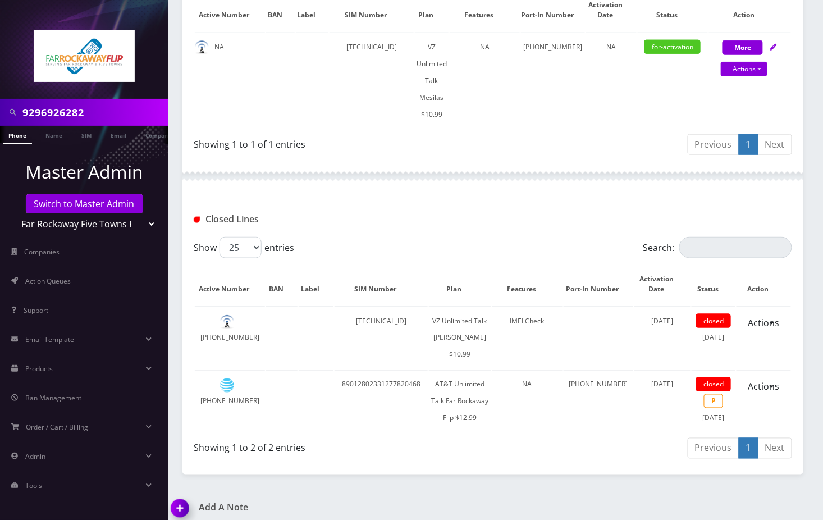
scroll to position [299, 0]
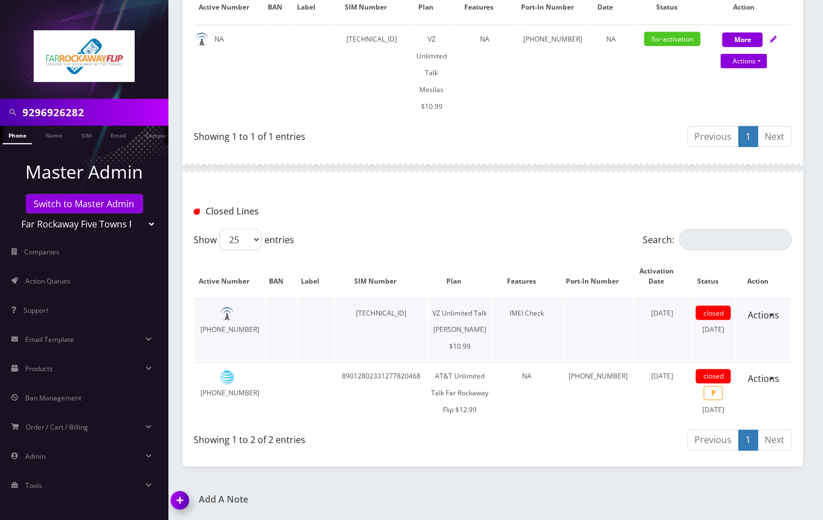
click at [393, 313] on td "[TECHNICAL_ID]" at bounding box center [380, 330] width 93 height 62
copy td "[TECHNICAL_ID]"
click at [392, 43] on td "[TECHNICAL_ID]" at bounding box center [371, 73] width 84 height 96
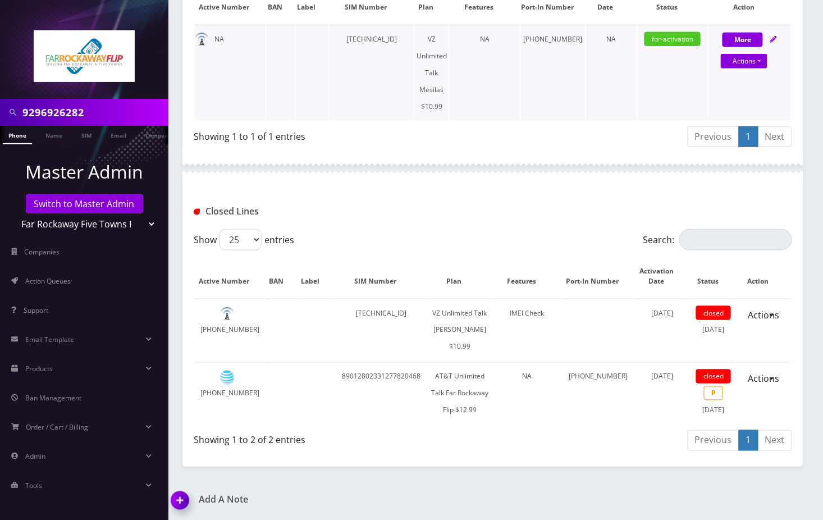
copy td "[TECHNICAL_ID]"
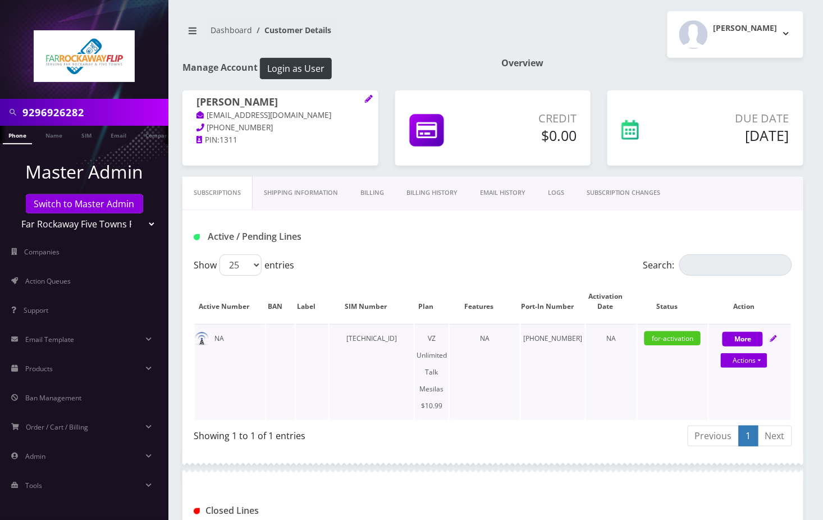
click at [364, 357] on td "[TECHNICAL_ID]" at bounding box center [371, 372] width 84 height 96
click at [379, 338] on td "[TECHNICAL_ID]" at bounding box center [371, 372] width 84 height 96
copy td "[TECHNICAL_ID]"
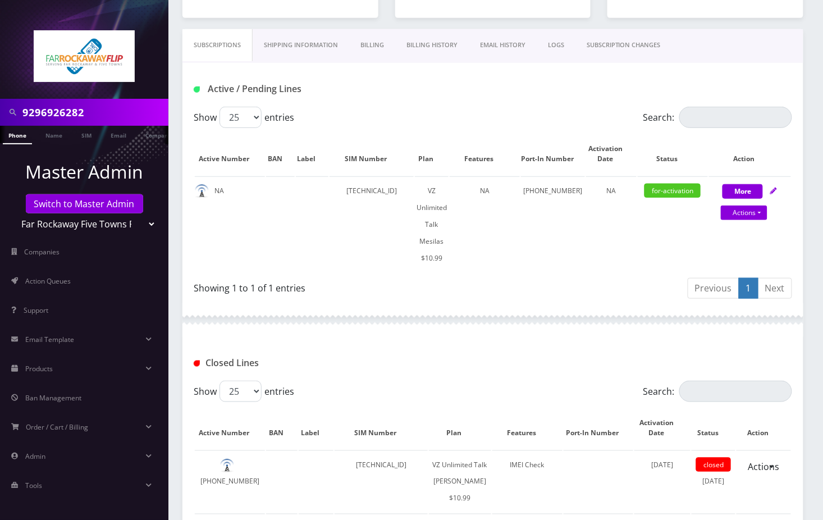
scroll to position [224, 0]
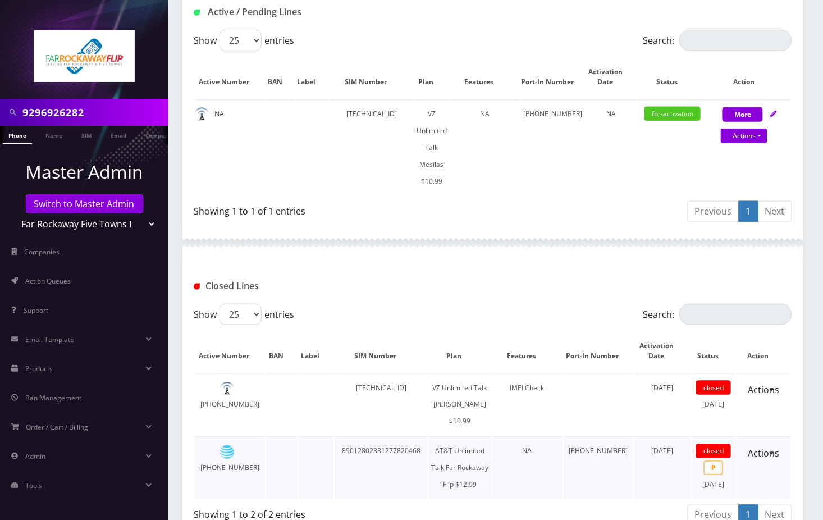
click at [247, 449] on td "929-692-6282" at bounding box center [230, 468] width 70 height 62
copy td "929-692-6282"
click at [394, 111] on td "89148000011835965813" at bounding box center [371, 147] width 84 height 96
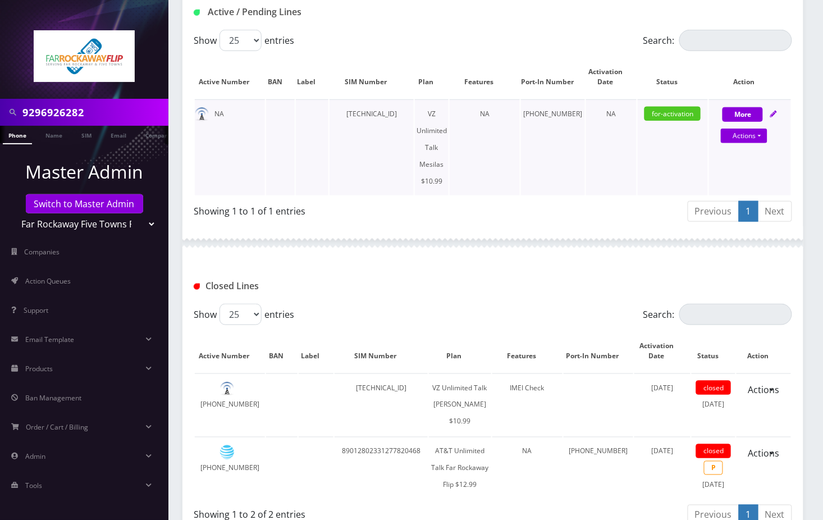
click at [394, 111] on td "89148000011835965813" at bounding box center [371, 147] width 84 height 96
copy td "89148000011835965813"
drag, startPoint x: 762, startPoint y: 132, endPoint x: 763, endPoint y: 139, distance: 6.8
click at [762, 132] on link "Actions" at bounding box center [744, 136] width 47 height 15
select select "468"
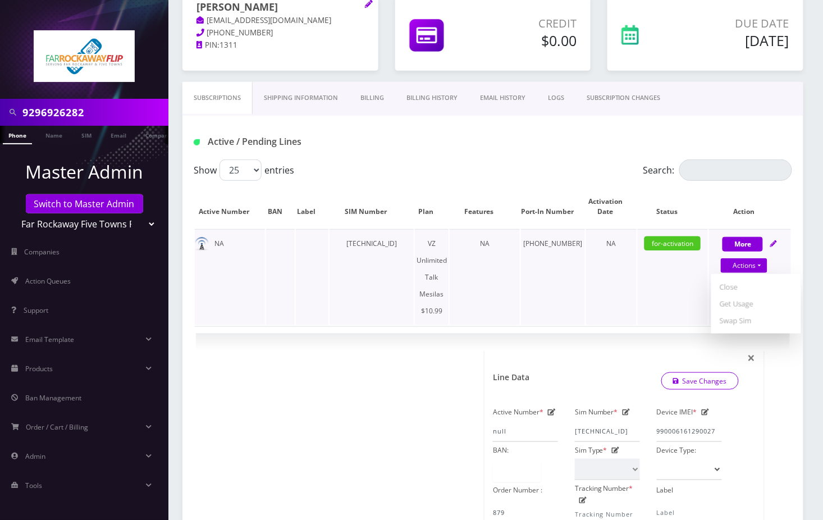
scroll to position [0, 0]
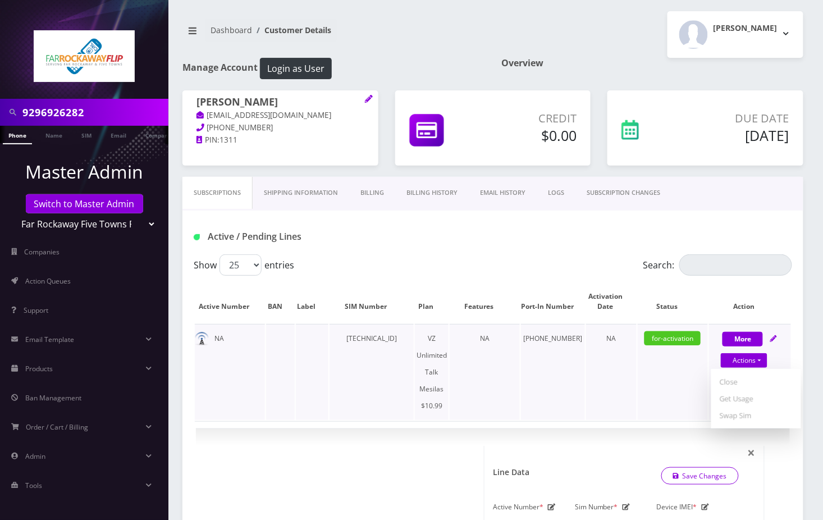
click at [602, 416] on td "NA" at bounding box center [611, 372] width 50 height 96
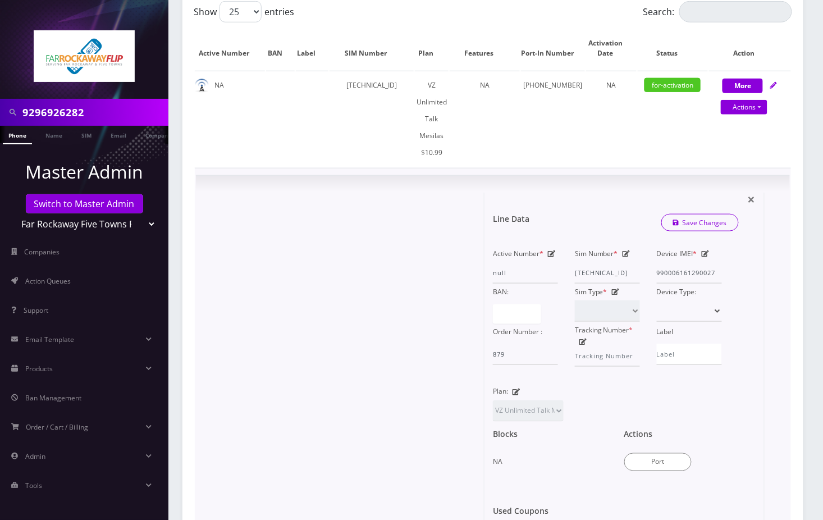
scroll to position [299, 0]
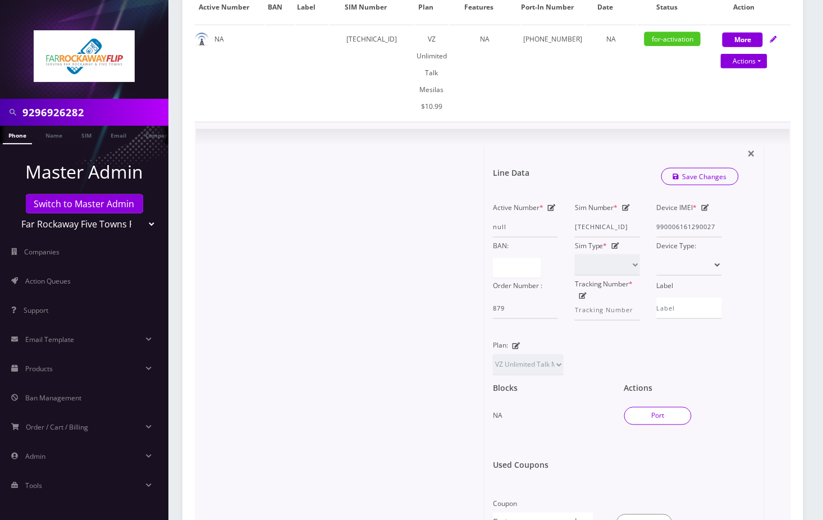
click at [665, 411] on button "Port" at bounding box center [657, 416] width 67 height 18
type input "Mindy Ferber"
type input "772 e 8th st"
type input "[GEOGRAPHIC_DATA]"
select select "NY"
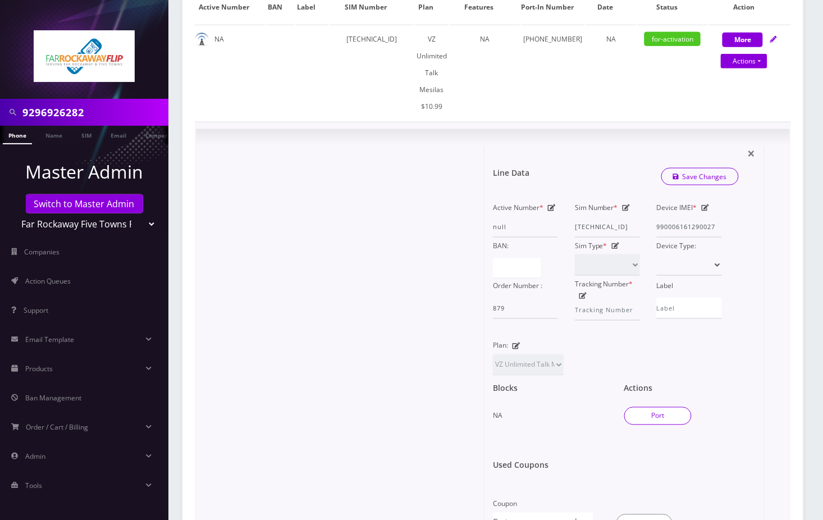
type input "11230"
type input "89148000011835965813"
type input "9296926282"
type input "ATT"
type input "512221495895"
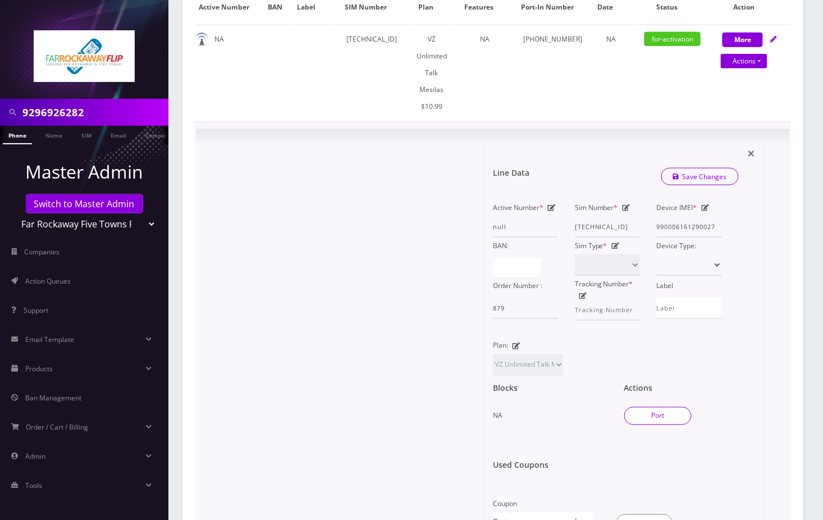
type input "0000"
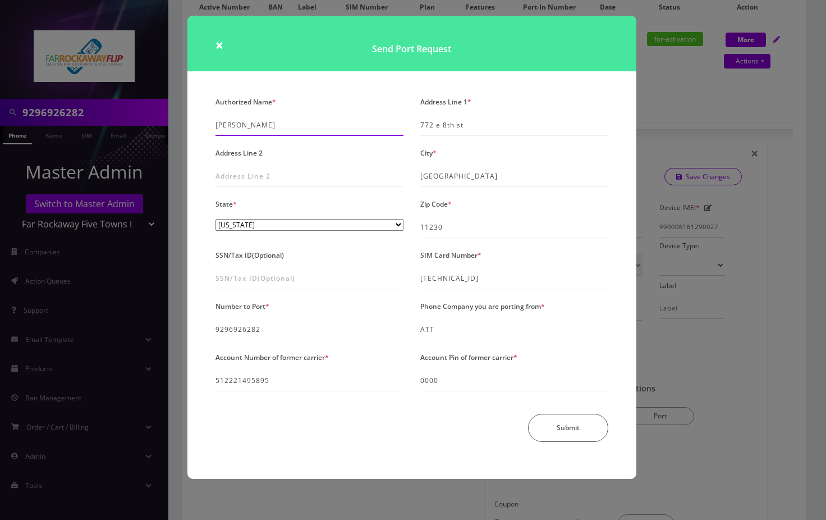
click at [296, 131] on input "Mindy Ferber" at bounding box center [309, 124] width 188 height 21
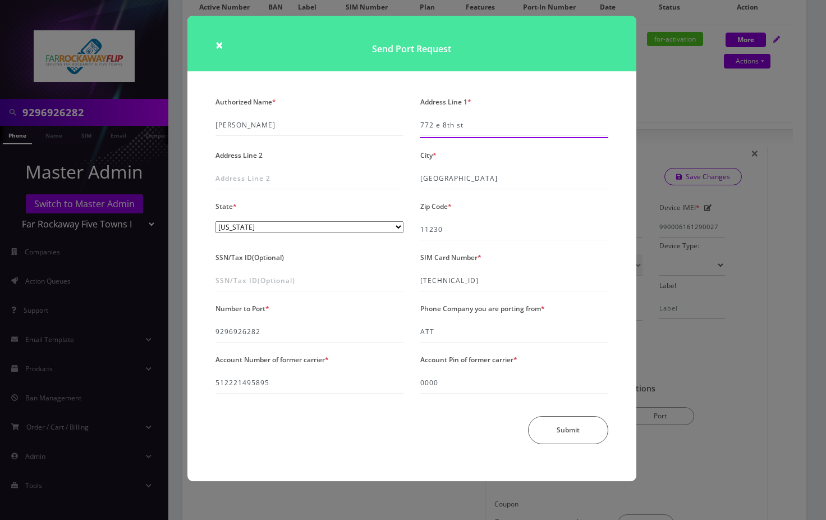
click at [456, 120] on input "772 e 8th st" at bounding box center [514, 124] width 188 height 21
click at [433, 223] on input "11230" at bounding box center [514, 229] width 188 height 21
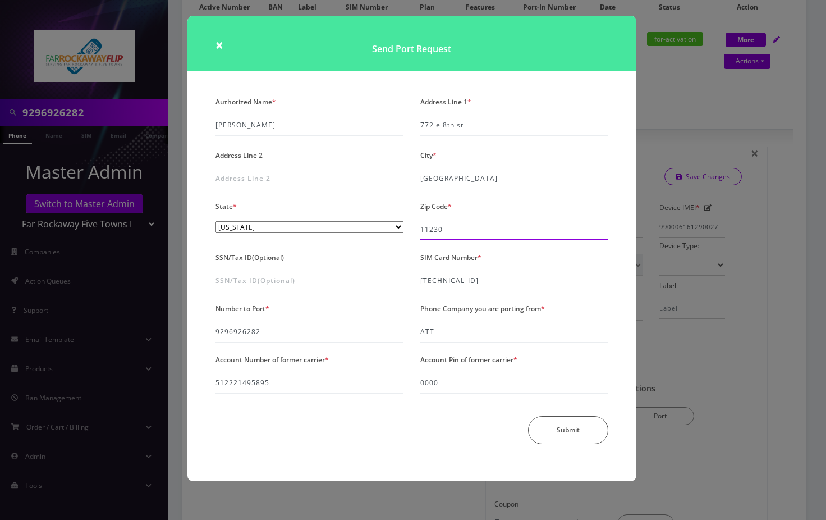
click at [433, 223] on input "11230" at bounding box center [514, 229] width 188 height 21
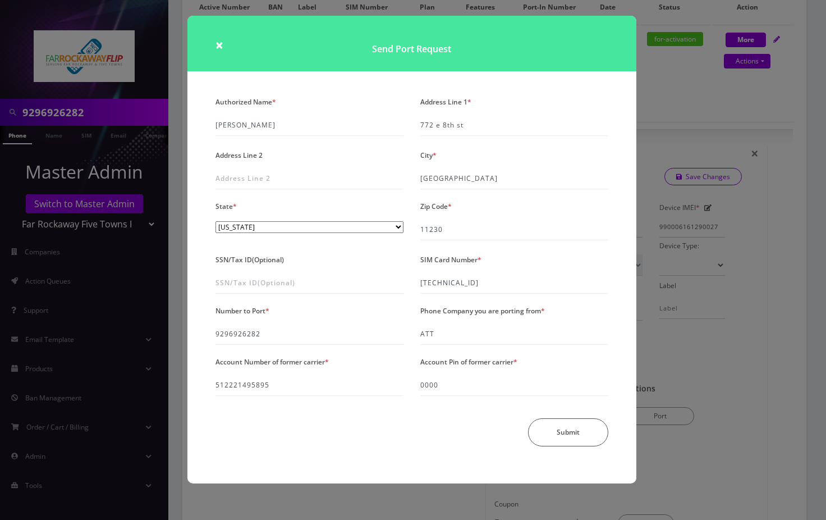
click at [671, 105] on div "× Send Port Request Authorized Name * Mindy Ferber Address Line 1 * 772 e 8th s…" at bounding box center [413, 260] width 826 height 520
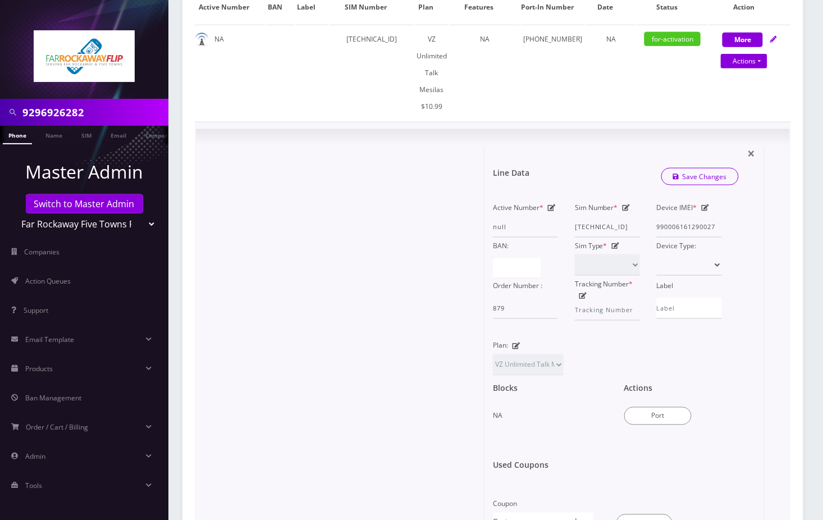
click at [334, 176] on div at bounding box center [344, 339] width 280 height 387
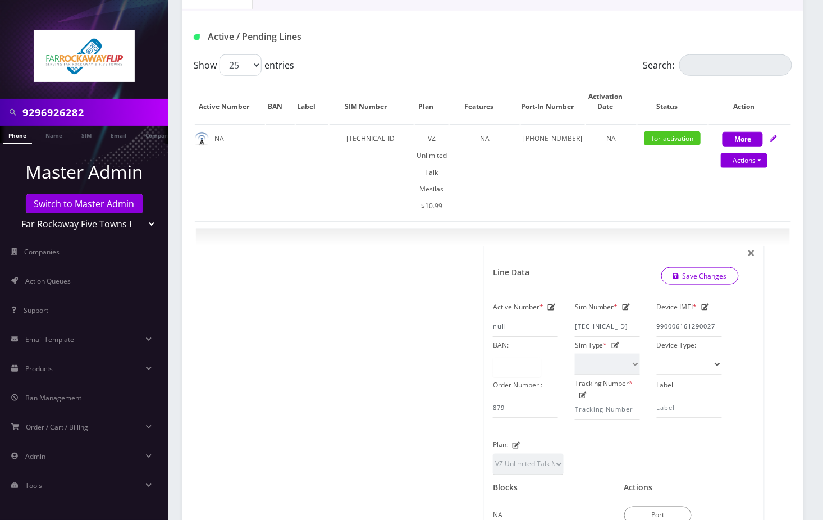
scroll to position [75, 0]
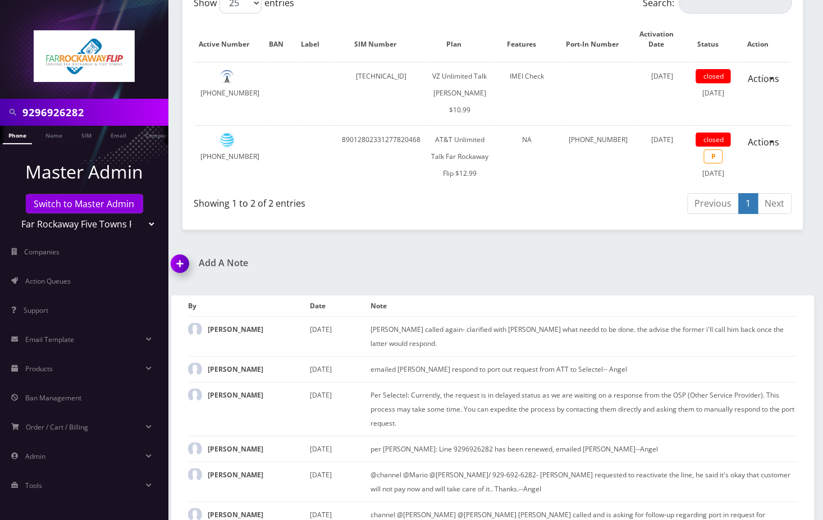
click at [183, 276] on img at bounding box center [182, 267] width 33 height 33
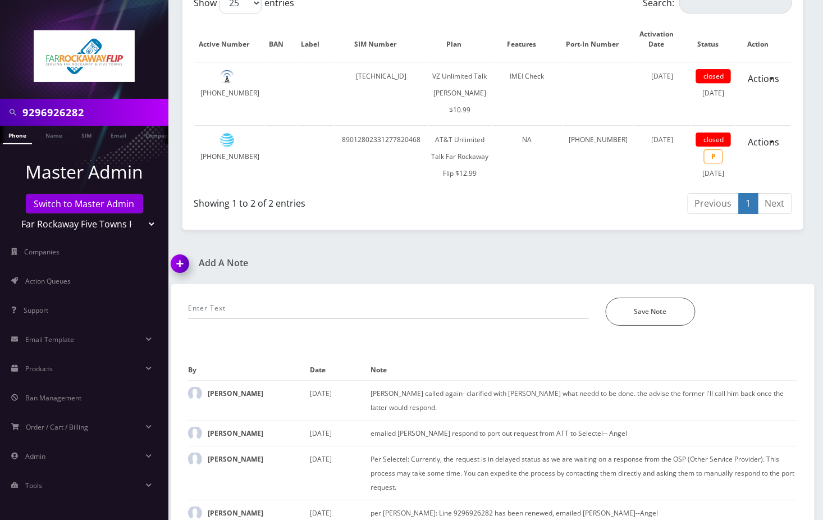
scroll to position [1268, 0]
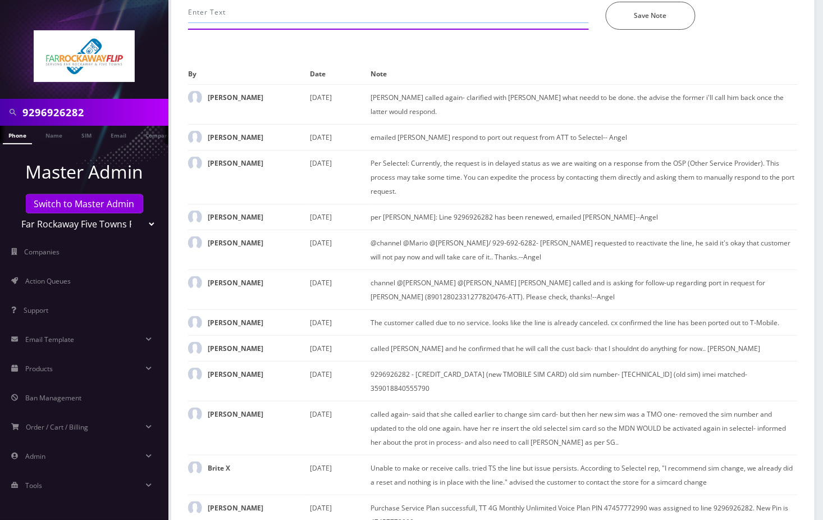
click at [295, 23] on input "text" at bounding box center [388, 12] width 401 height 21
type input "number is now active in Ultra, submitted new port in request to Selectel- Statu…"
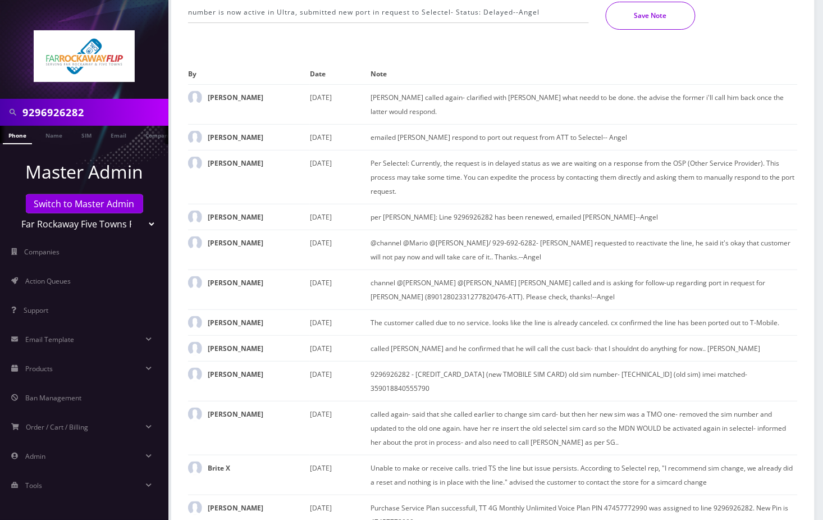
click at [688, 22] on button "Save Note" at bounding box center [651, 16] width 90 height 28
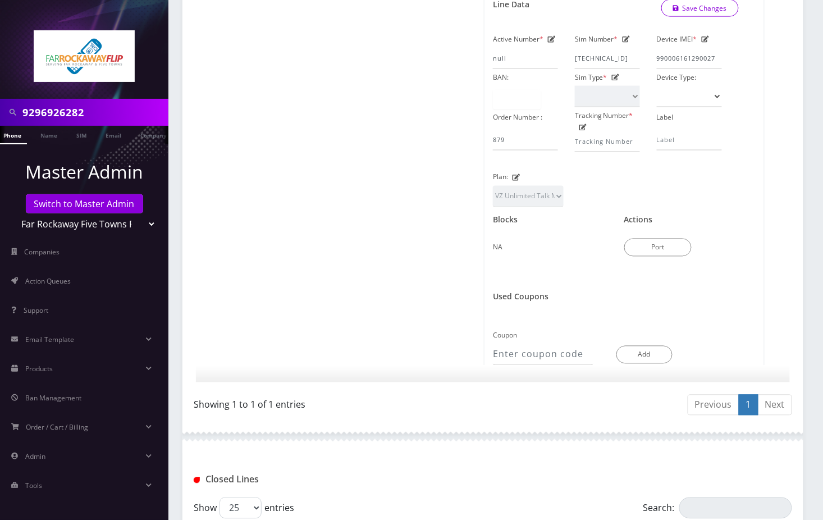
scroll to position [456, 0]
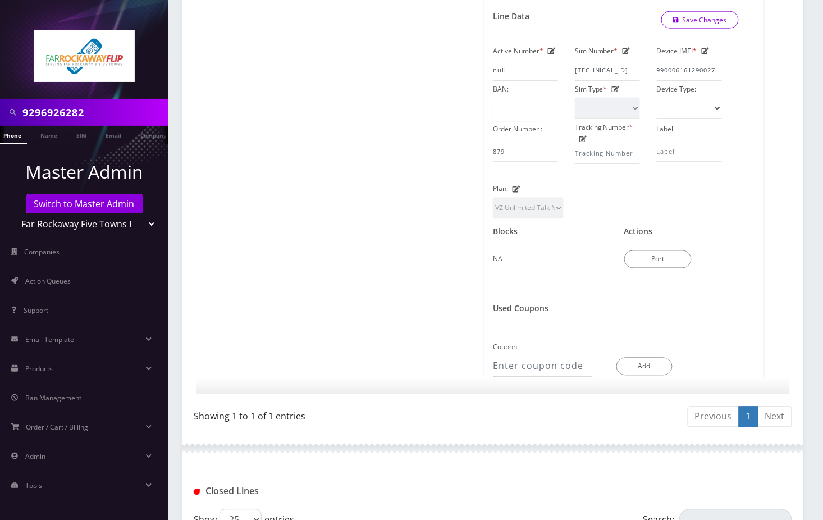
click at [50, 107] on input "9296926282" at bounding box center [93, 112] width 143 height 21
paste input "3476750573"
type input "3476750573"
click at [10, 138] on li at bounding box center [5, 137] width 11 height 28
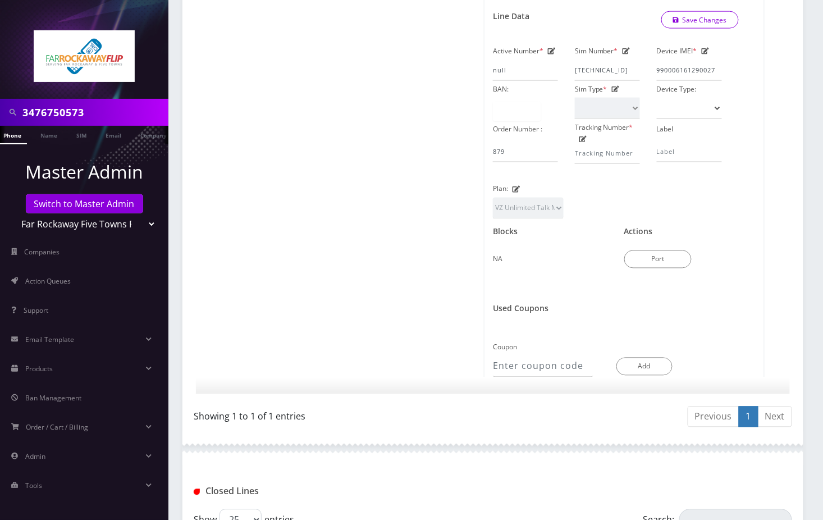
scroll to position [0, 0]
click at [16, 131] on link "Phone" at bounding box center [17, 135] width 29 height 19
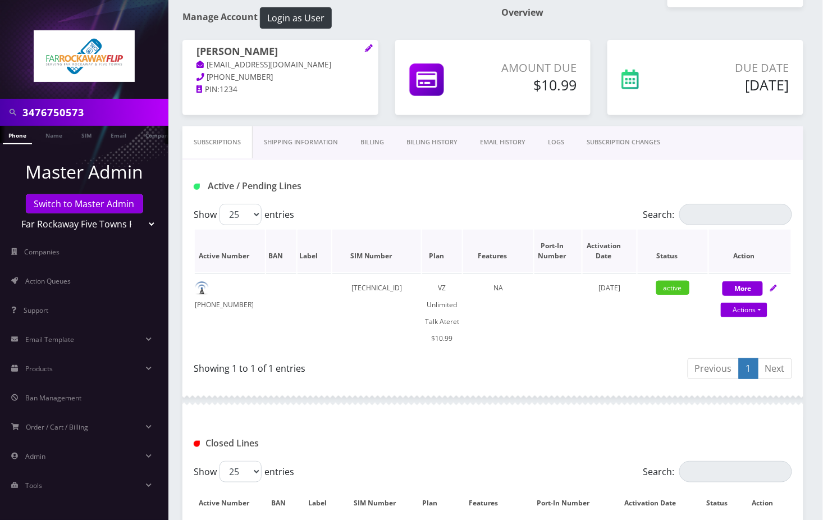
scroll to position [173, 0]
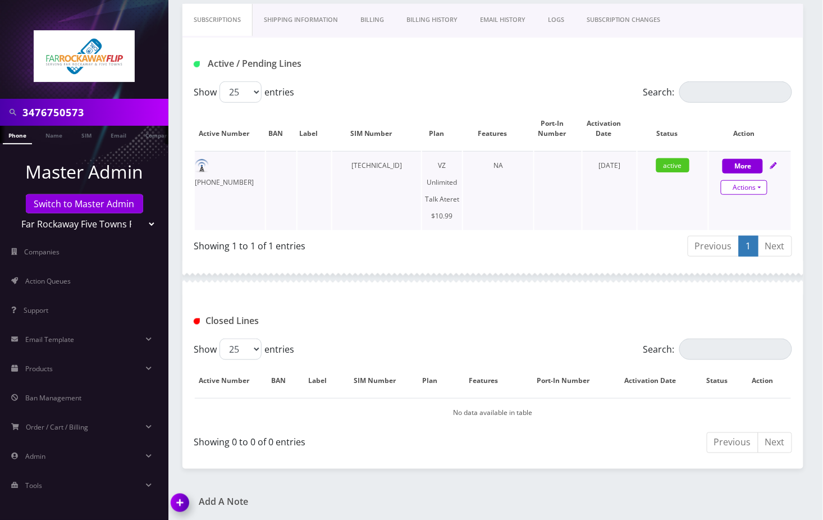
click at [767, 184] on link "Actions" at bounding box center [744, 187] width 47 height 15
select select "483"
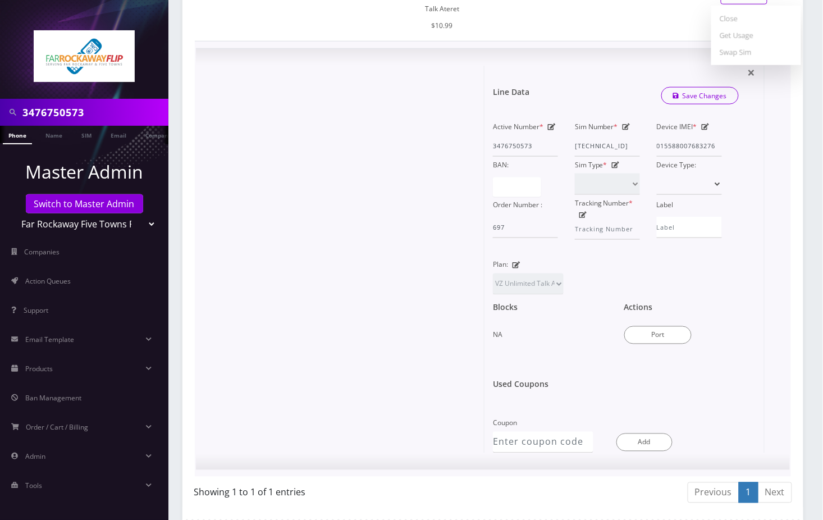
scroll to position [472, 0]
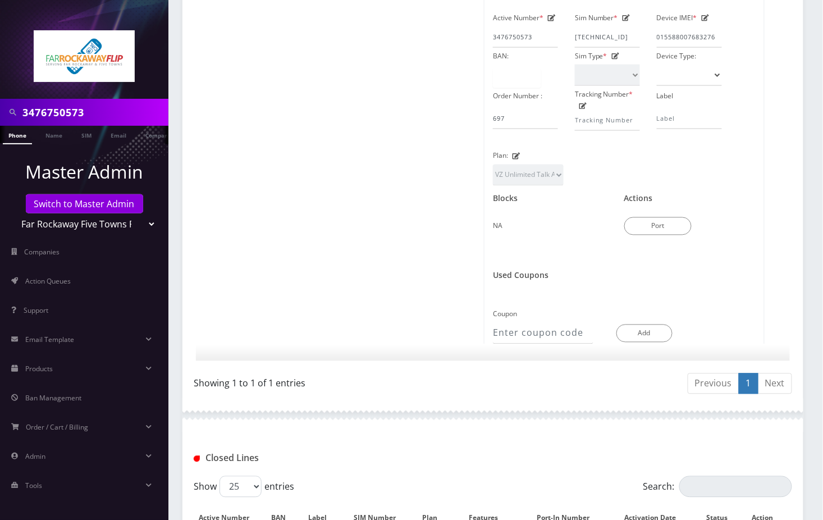
click at [77, 116] on input "3476750573" at bounding box center [93, 112] width 143 height 21
paste input "9296926282"
type input "9296926282"
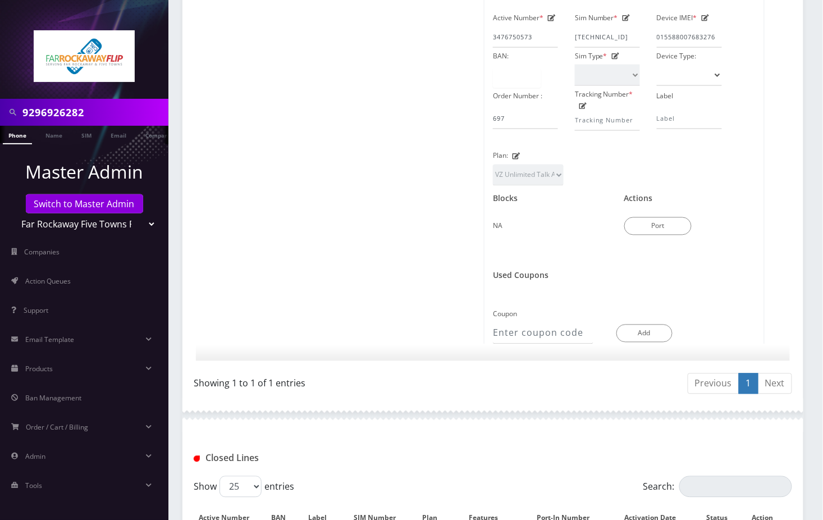
click at [22, 132] on link "Phone" at bounding box center [17, 135] width 29 height 19
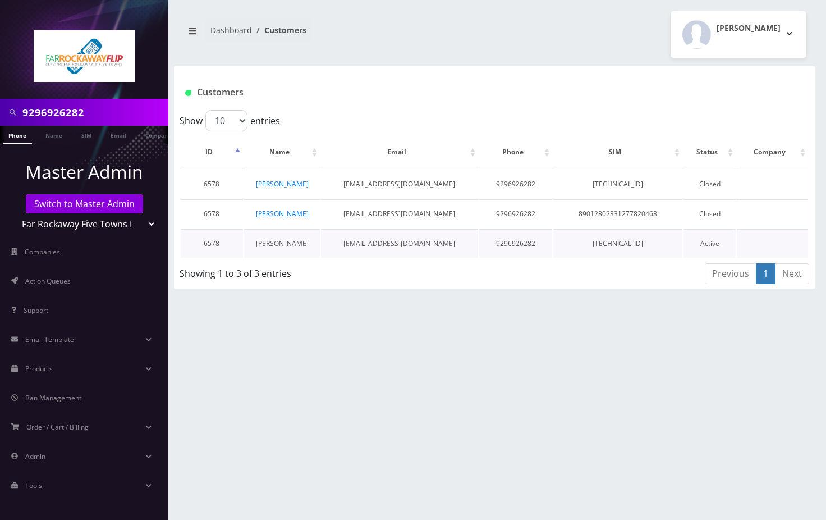
click at [284, 245] on link "[PERSON_NAME]" at bounding box center [282, 243] width 53 height 10
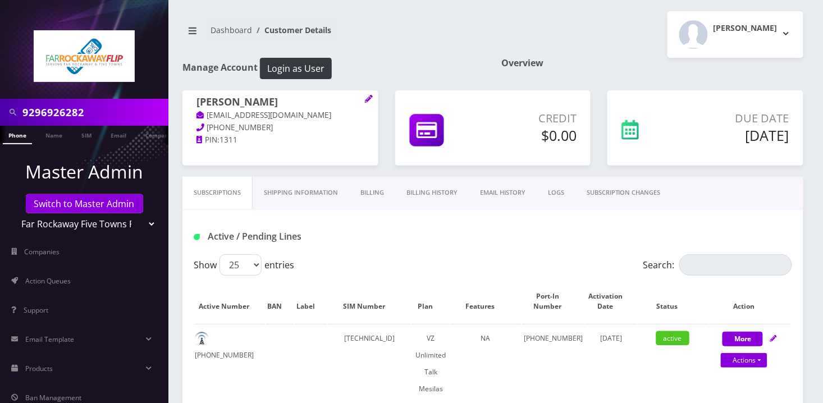
drag, startPoint x: 81, startPoint y: 209, endPoint x: 84, endPoint y: 214, distance: 6.3
click at [80, 209] on link "Switch to Master Admin" at bounding box center [84, 203] width 117 height 19
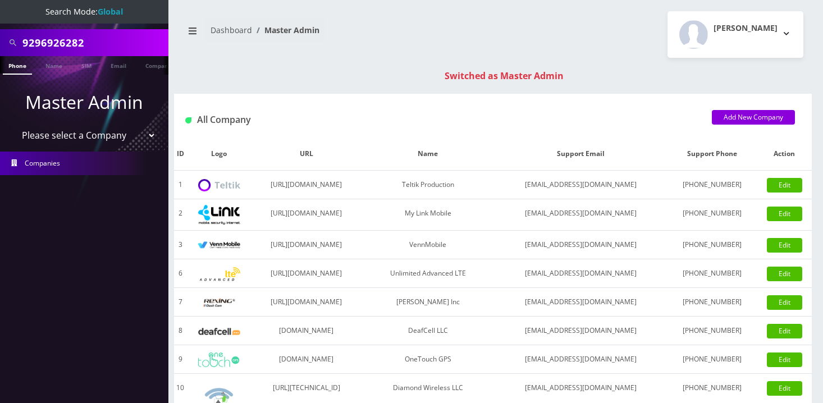
click at [81, 40] on input "9296926282" at bounding box center [93, 42] width 143 height 21
drag, startPoint x: 0, startPoint y: 0, endPoint x: 81, endPoint y: 40, distance: 90.1
click at [81, 40] on input "9296926282" at bounding box center [93, 42] width 143 height 21
paste input "[EMAIL_ADDRESS][DOMAIN_NAME]"
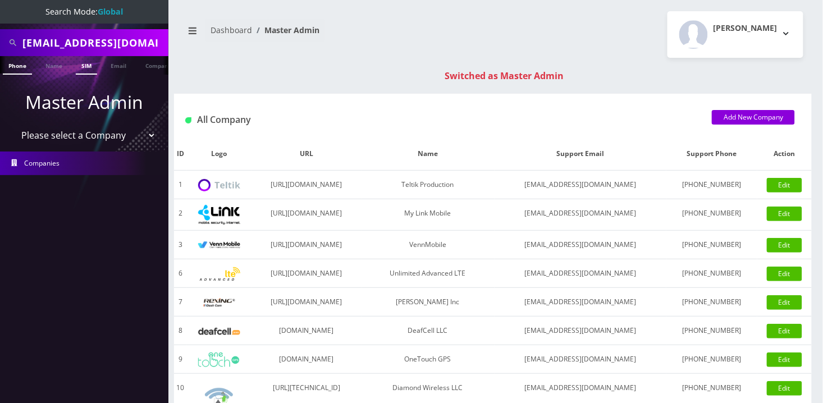
scroll to position [0, 4]
type input "[EMAIL_ADDRESS][DOMAIN_NAME]"
click at [118, 64] on link "Email" at bounding box center [118, 65] width 27 height 19
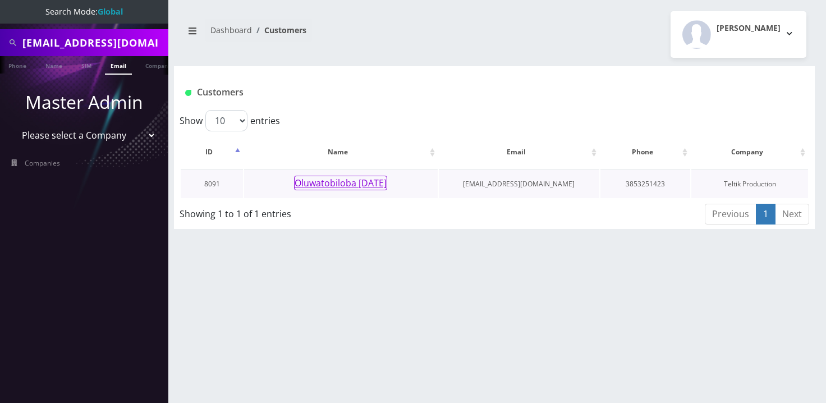
click at [343, 180] on button "Oluwatobiloba [DATE]" at bounding box center [340, 183] width 93 height 15
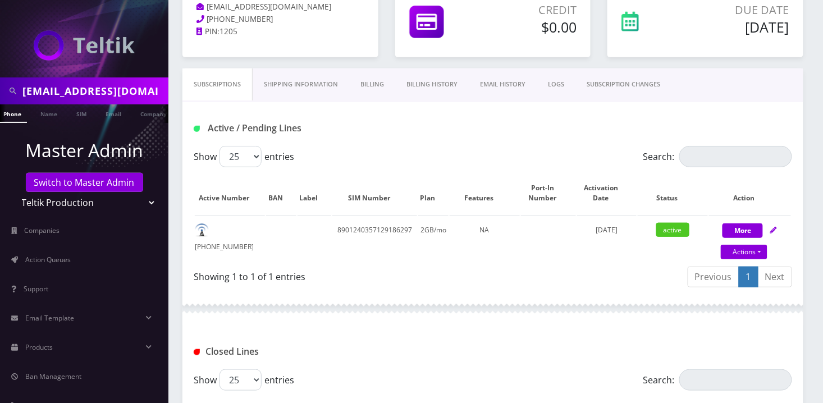
scroll to position [149, 0]
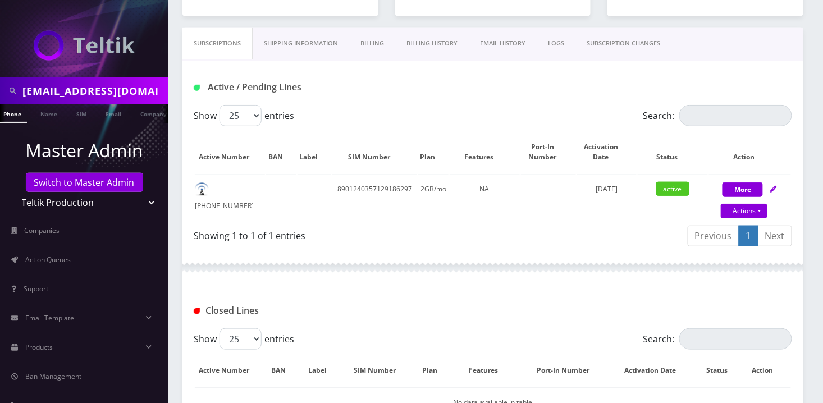
click at [438, 37] on link "Billing History" at bounding box center [432, 43] width 74 height 32
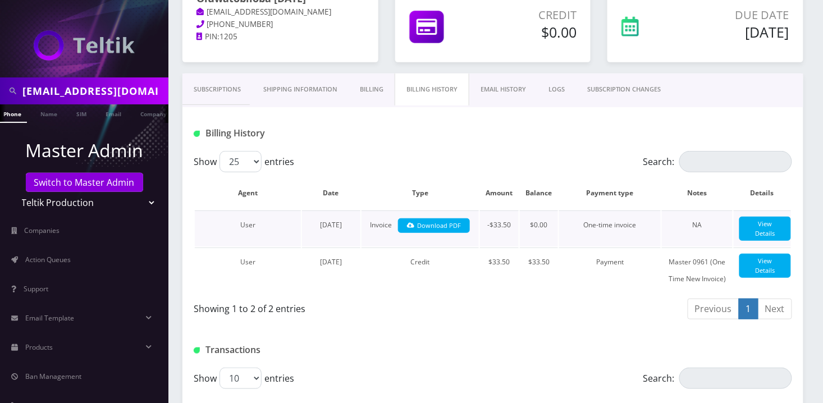
scroll to position [149, 0]
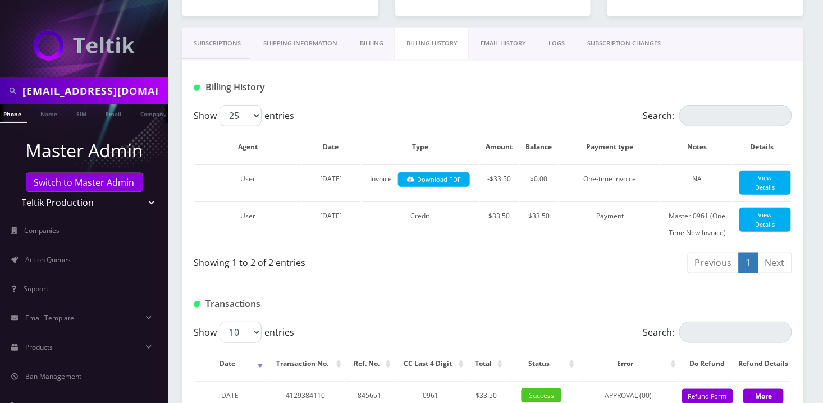
click at [379, 52] on link "Billing" at bounding box center [371, 43] width 46 height 32
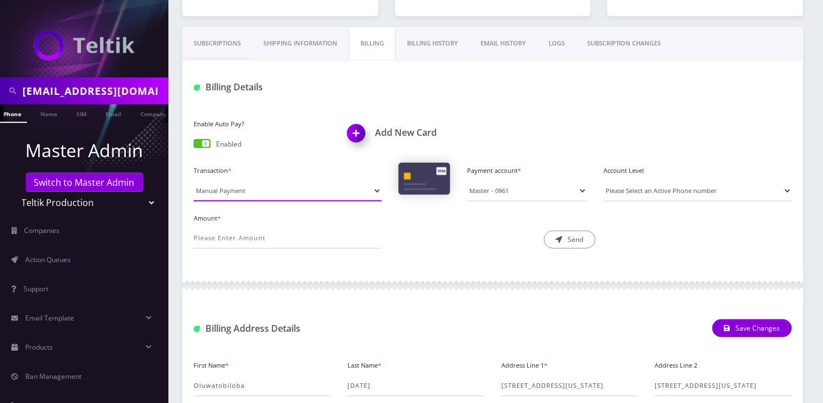
click at [265, 194] on select "Manual Payment Custom Charge Manual Credit Custom Invoice" at bounding box center [288, 190] width 188 height 21
select select "Custom Charge"
click at [194, 180] on select "Manual Payment Custom Charge Manual Credit Custom Invoice" at bounding box center [288, 190] width 188 height 21
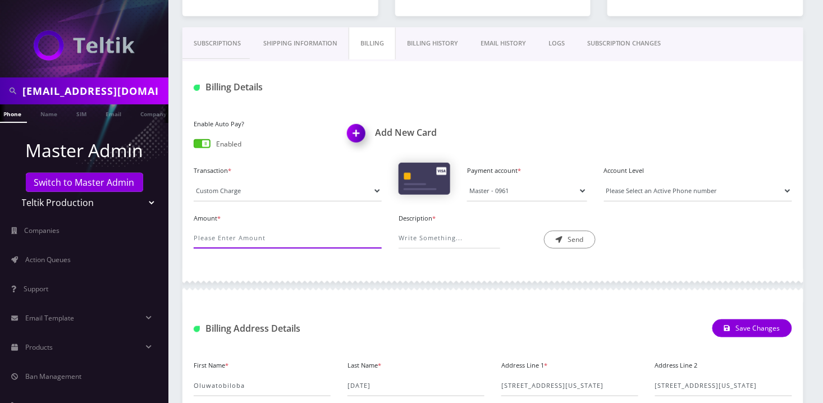
click at [290, 238] on input "Amount *" at bounding box center [288, 237] width 188 height 21
type input "10"
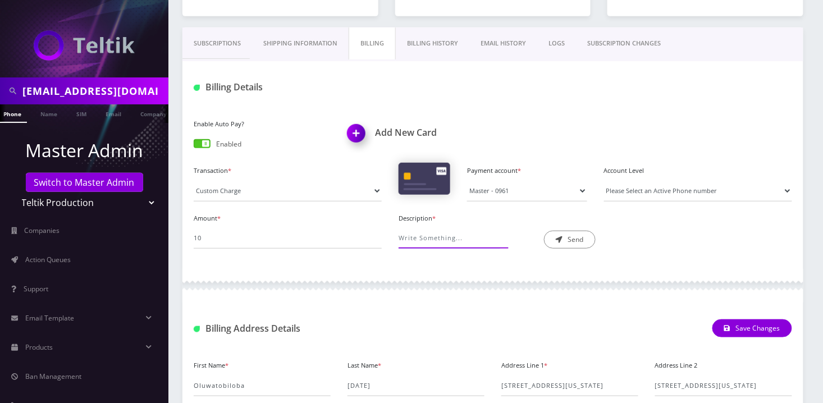
click at [431, 241] on input "Description *" at bounding box center [449, 237] width 102 height 21
type input "Esim Swap"
click at [567, 242] on button "Send" at bounding box center [570, 240] width 52 height 18
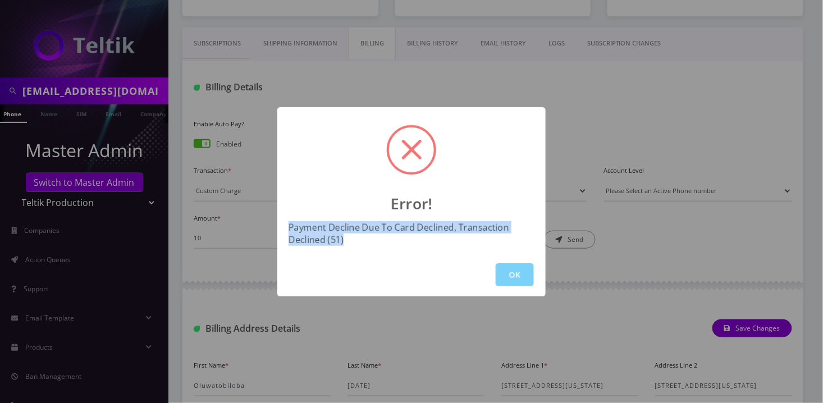
drag, startPoint x: 286, startPoint y: 227, endPoint x: 346, endPoint y: 249, distance: 64.4
click at [346, 248] on div "Error! Payment Decline Due To Card Declined, Transaction Declined (51) OK" at bounding box center [411, 201] width 268 height 189
copy div "Payment Decline Due To Card Declined, Transaction Declined (51)"
click at [508, 269] on button "OK" at bounding box center [515, 274] width 38 height 23
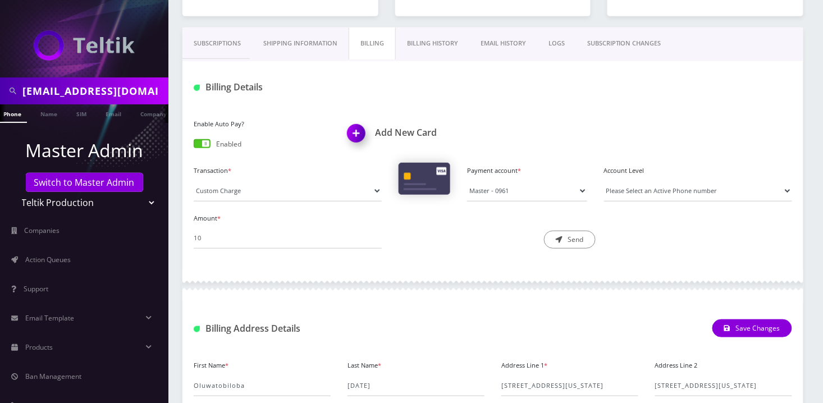
click at [82, 85] on input "[EMAIL_ADDRESS][DOMAIN_NAME]" at bounding box center [93, 90] width 143 height 21
paste input "9296926282"
type input "9296926282"
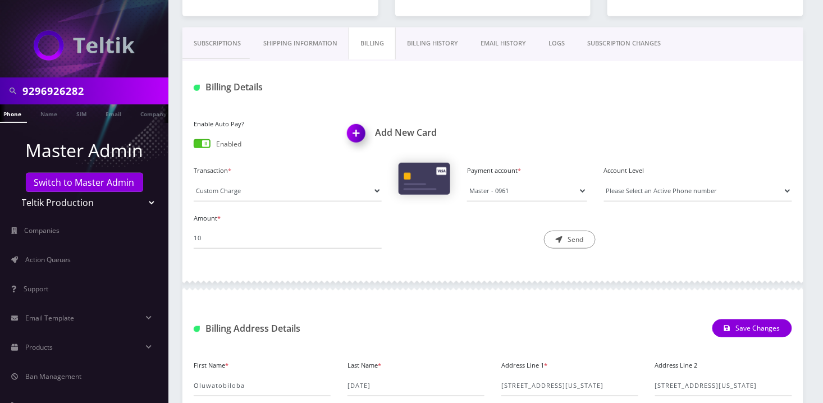
click at [13, 113] on link "Phone" at bounding box center [12, 113] width 29 height 19
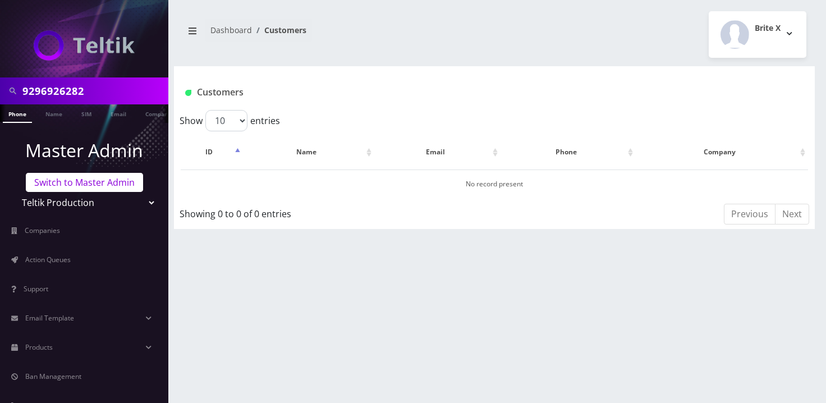
click at [67, 180] on link "Switch to Master Admin" at bounding box center [84, 182] width 117 height 19
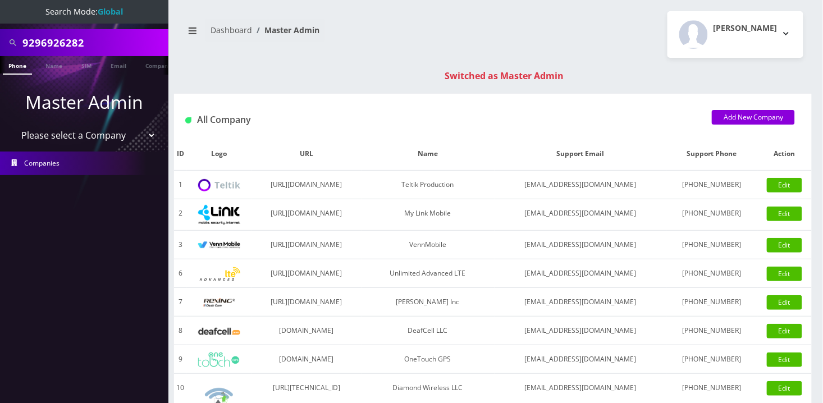
click at [17, 63] on link "Phone" at bounding box center [17, 65] width 29 height 19
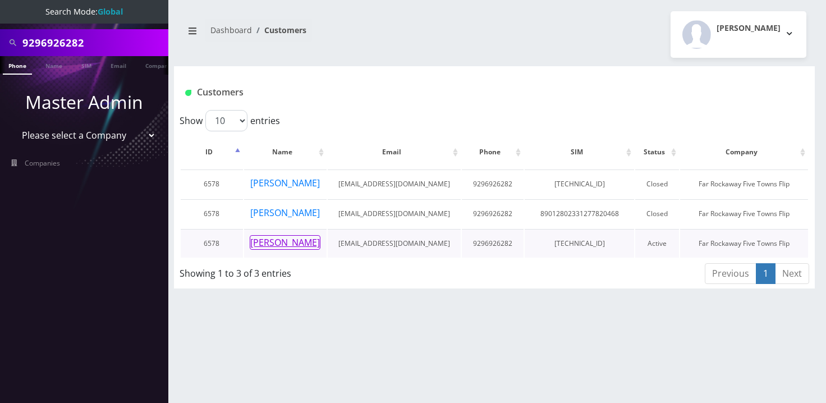
click at [287, 239] on button "[PERSON_NAME]" at bounding box center [285, 242] width 71 height 15
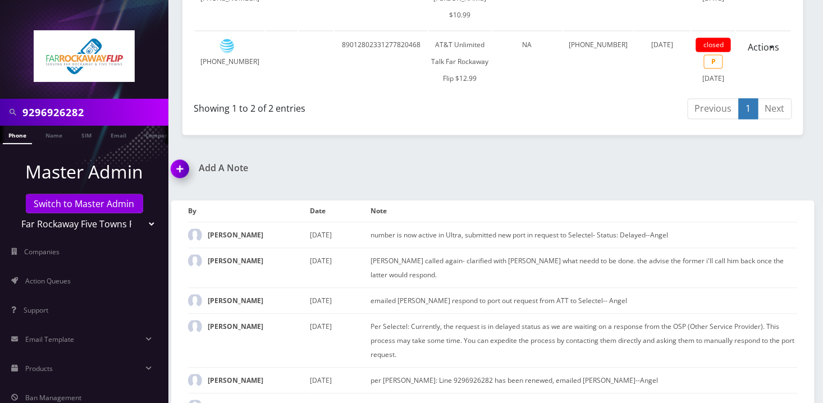
click at [184, 162] on img at bounding box center [182, 172] width 33 height 33
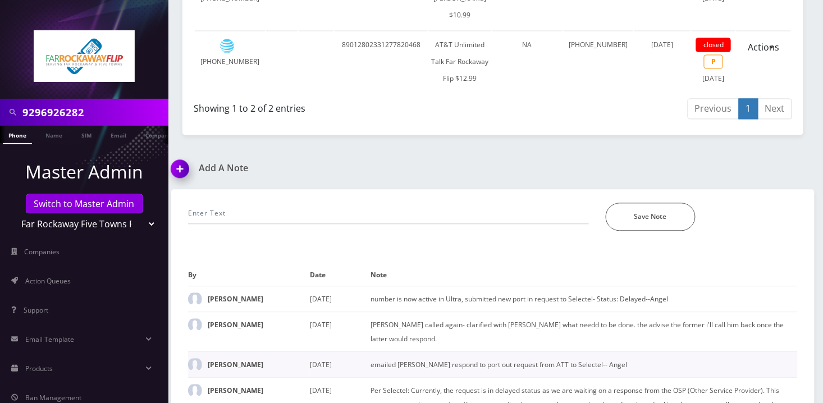
scroll to position [816, 0]
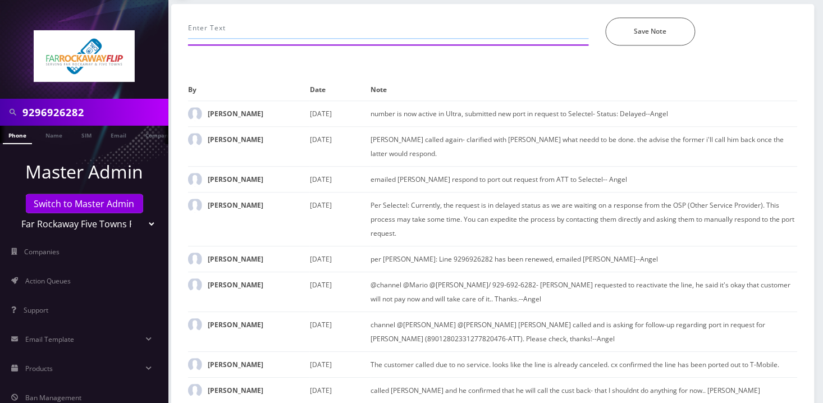
click at [324, 27] on input "text" at bounding box center [388, 27] width 401 height 21
type input "port completed-Angel"
click at [643, 30] on button "Save Note" at bounding box center [651, 31] width 90 height 28
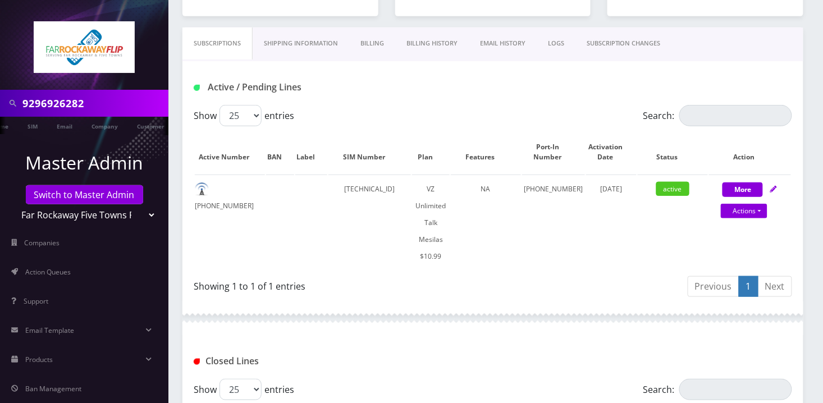
scroll to position [0, 0]
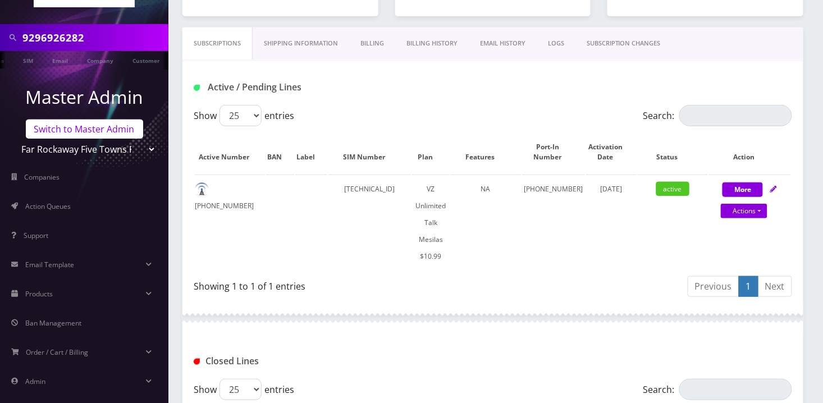
click at [89, 130] on link "Switch to Master Admin" at bounding box center [84, 129] width 117 height 19
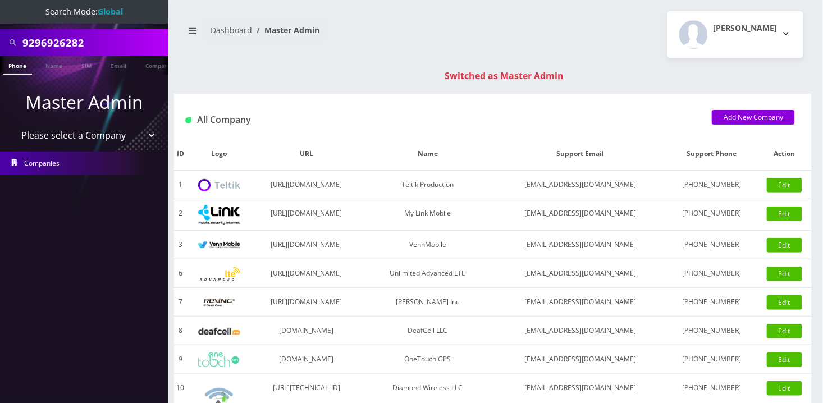
click at [677, 79] on div "Switched as Master Admin" at bounding box center [503, 75] width 637 height 13
click at [49, 42] on input "9296926282" at bounding box center [93, 42] width 143 height 21
type input "[DATE]"
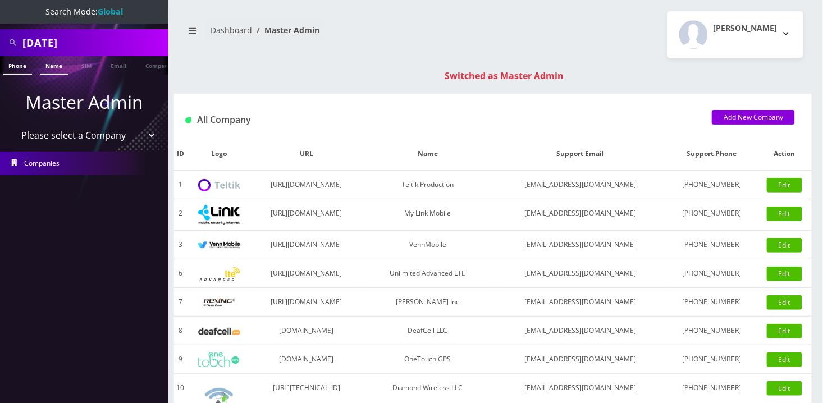
click at [58, 60] on link "Name" at bounding box center [54, 65] width 28 height 19
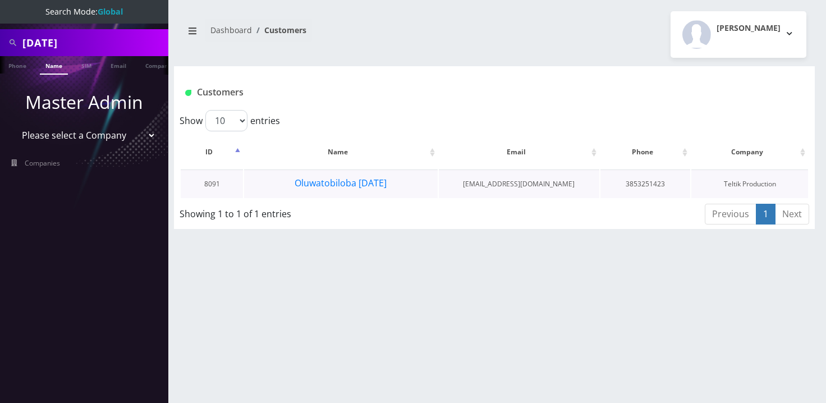
click at [413, 187] on td "Oluwatobiloba [DATE]" at bounding box center [341, 183] width 194 height 29
click at [394, 184] on td "Oluwatobiloba [DATE]" at bounding box center [341, 183] width 194 height 29
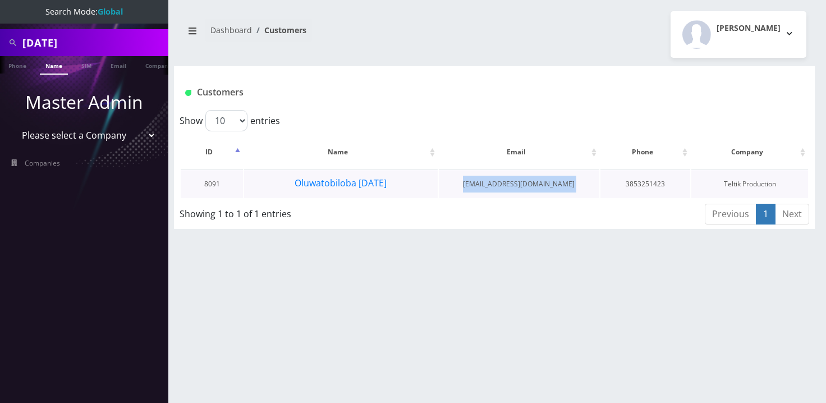
click at [394, 184] on td "Oluwatobiloba [DATE]" at bounding box center [341, 183] width 194 height 29
drag, startPoint x: 288, startPoint y: 179, endPoint x: 371, endPoint y: 191, distance: 83.3
click at [371, 190] on td "Oluwatobiloba [DATE]" at bounding box center [341, 183] width 194 height 29
drag, startPoint x: 389, startPoint y: 184, endPoint x: 269, endPoint y: 193, distance: 119.9
click at [270, 194] on td "Oluwatobiloba [DATE]" at bounding box center [341, 183] width 194 height 29
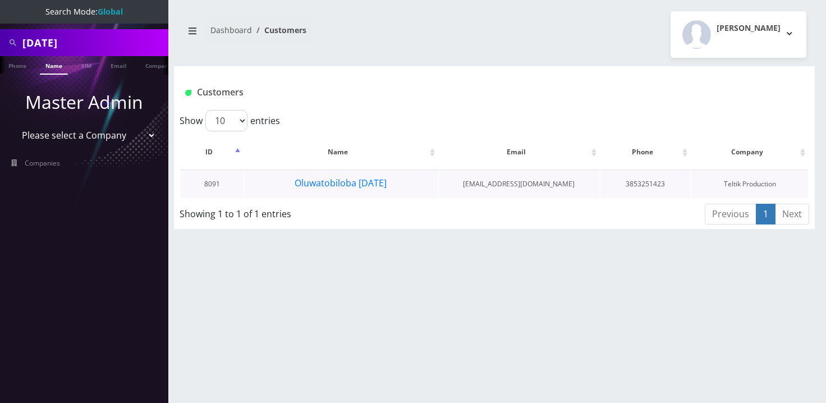
drag, startPoint x: 267, startPoint y: 182, endPoint x: 407, endPoint y: 189, distance: 141.0
click at [407, 189] on td "Oluwatobiloba [DATE]" at bounding box center [341, 183] width 194 height 29
drag, startPoint x: 411, startPoint y: 185, endPoint x: 340, endPoint y: 189, distance: 70.8
click at [339, 196] on td "Oluwatobiloba [DATE]" at bounding box center [341, 183] width 194 height 29
drag, startPoint x: 59, startPoint y: 134, endPoint x: 61, endPoint y: 140, distance: 5.9
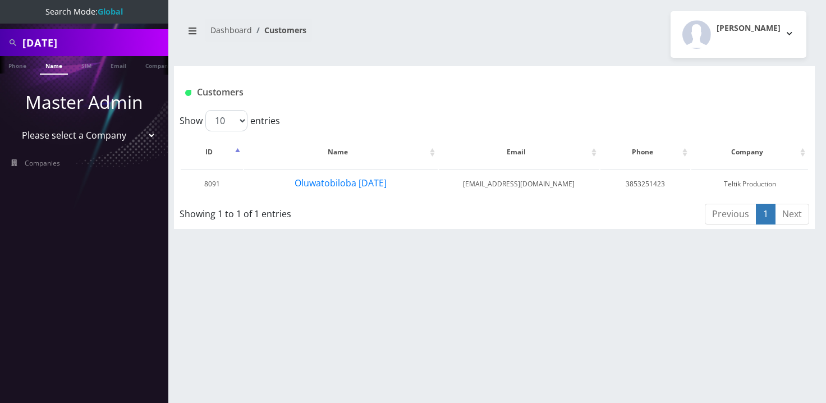
click at [59, 134] on select "Please select a Company Teltik Production My Link Mobile VennMobile Unlimited A…" at bounding box center [84, 135] width 143 height 21
select select "1"
click at [13, 125] on select "Please select a Company Teltik Production My Link Mobile VennMobile Unlimited A…" at bounding box center [84, 135] width 143 height 21
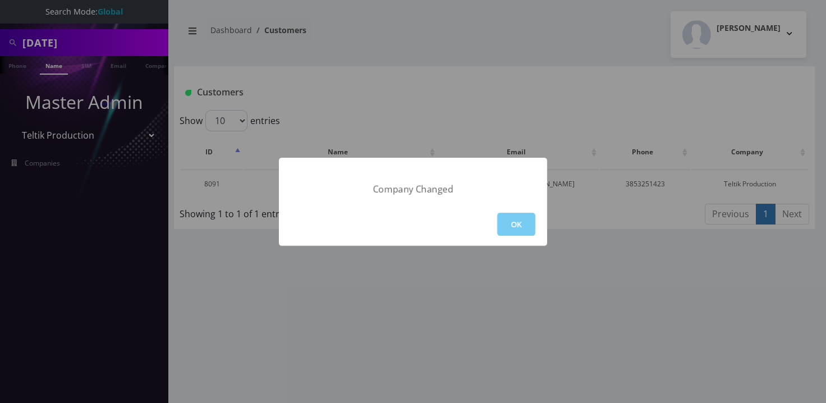
click at [520, 221] on button "OK" at bounding box center [516, 224] width 38 height 23
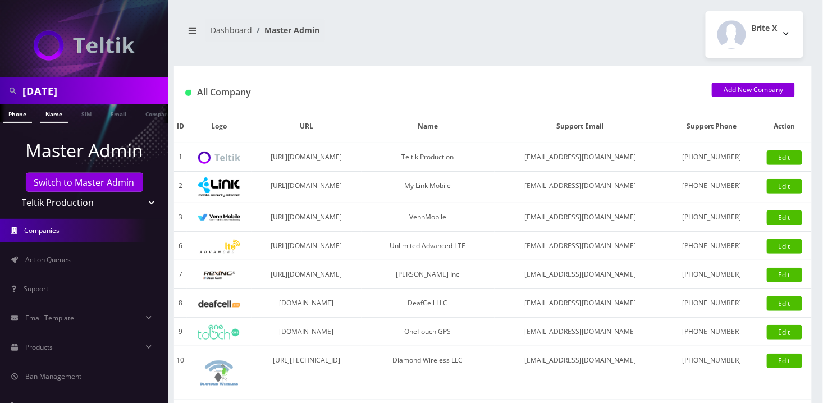
click at [52, 112] on link "Name" at bounding box center [54, 113] width 28 height 19
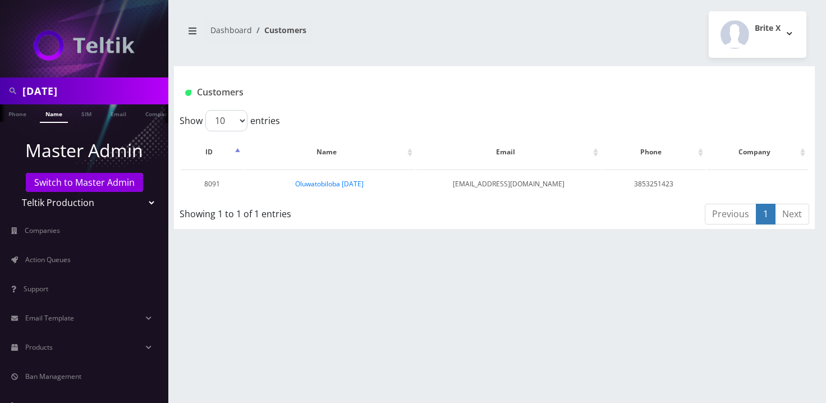
click at [376, 185] on td "Oluwatobiloba [DATE]" at bounding box center [329, 183] width 171 height 29
click at [750, 295] on div "sunday Phone Name SIM Email Company Customer Dashboard Customers Brite X" at bounding box center [494, 201] width 663 height 403
click at [351, 184] on link "Oluwatobiloba Sunday" at bounding box center [329, 184] width 68 height 10
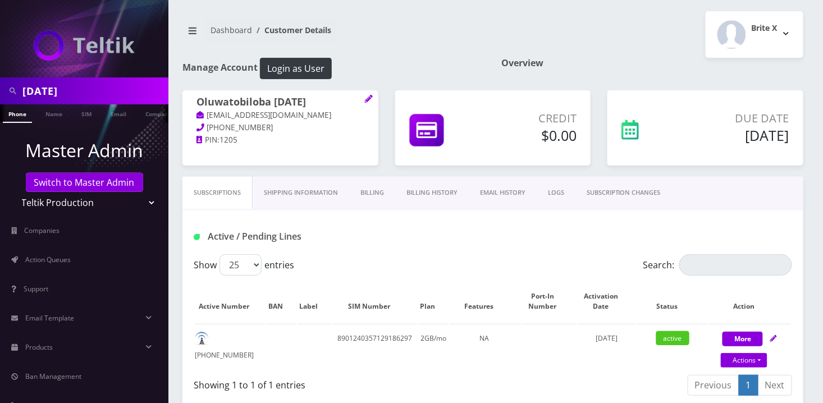
click at [678, 224] on div "Active / Pending Lines" at bounding box center [492, 232] width 621 height 44
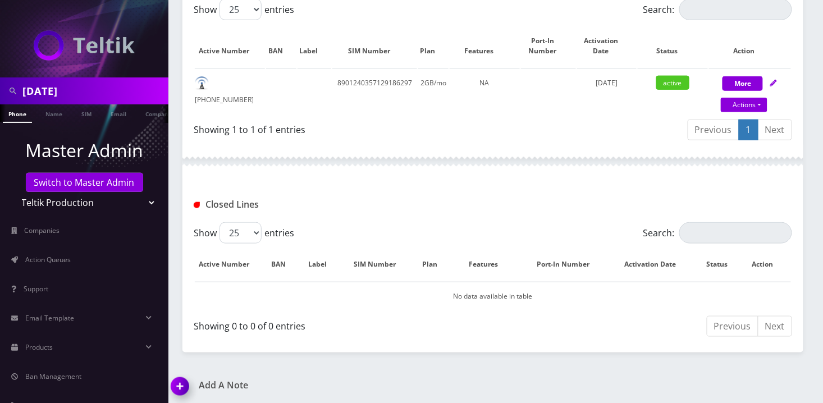
click at [527, 157] on div at bounding box center [492, 162] width 621 height 34
click at [175, 386] on img at bounding box center [182, 390] width 33 height 33
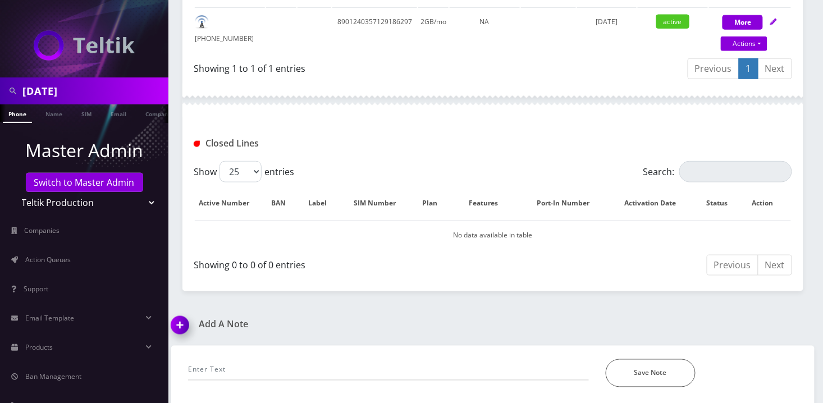
scroll to position [319, 0]
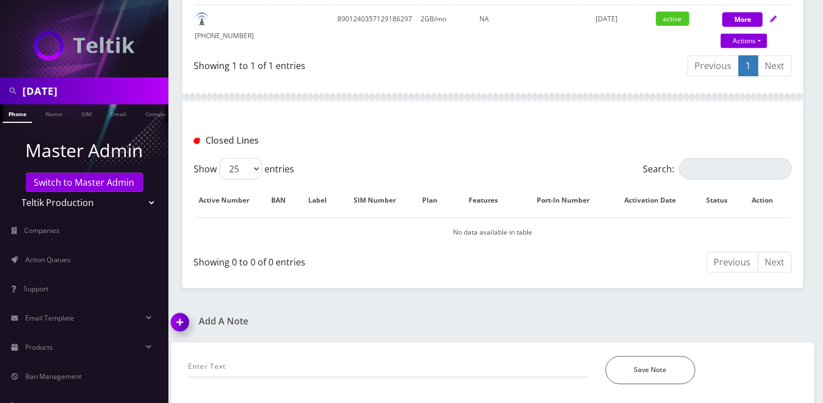
click at [51, 84] on input "[DATE]" at bounding box center [93, 90] width 143 height 21
paste input "3476750573"
type input "3476750573"
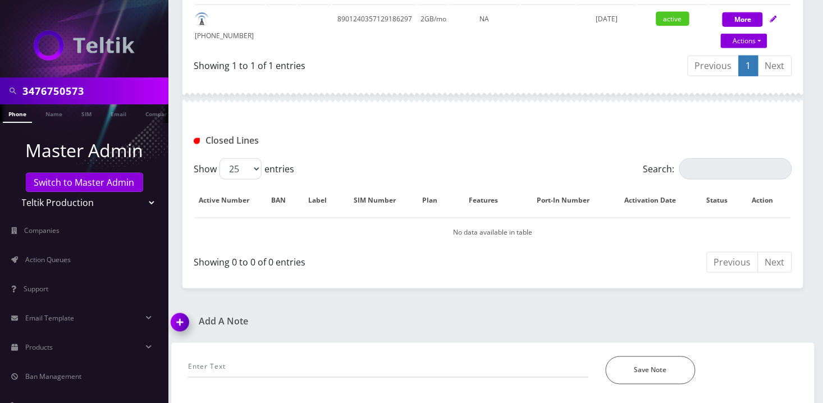
click at [8, 111] on li at bounding box center [5, 116] width 11 height 28
click at [18, 116] on link "Phone" at bounding box center [17, 113] width 29 height 19
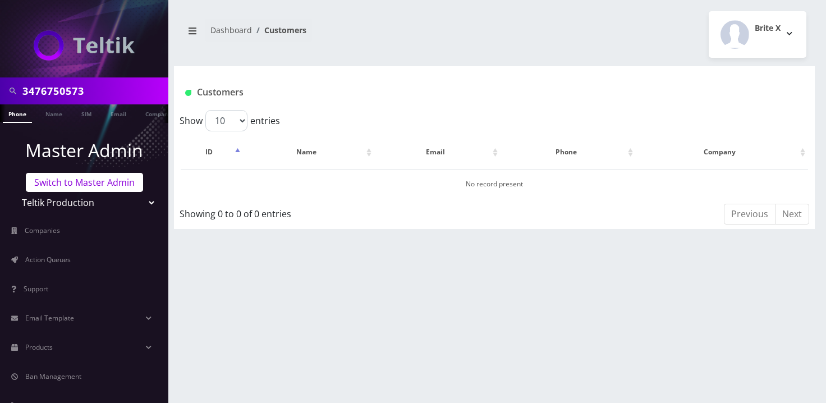
click at [85, 182] on link "Switch to Master Admin" at bounding box center [84, 182] width 117 height 19
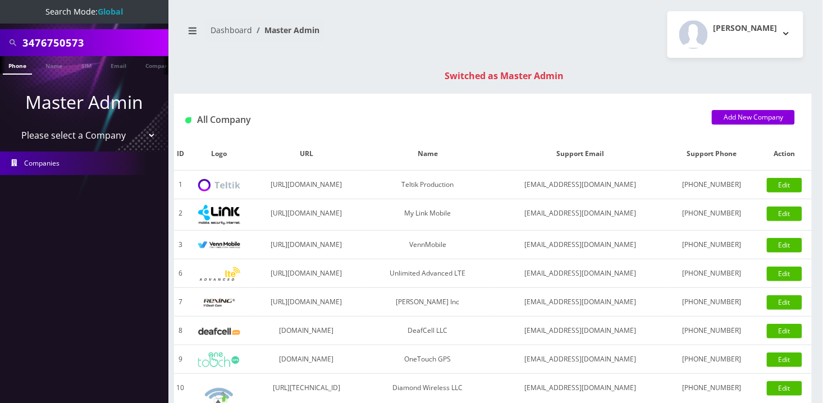
click at [19, 61] on link "Phone" at bounding box center [17, 65] width 29 height 19
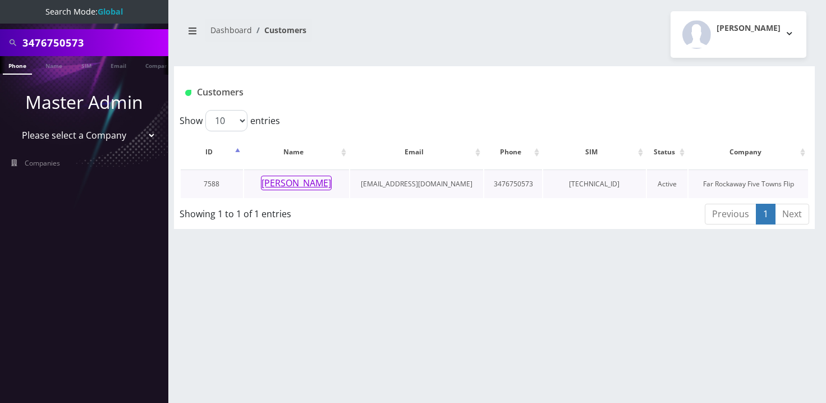
click at [282, 182] on button "[PERSON_NAME]" at bounding box center [296, 183] width 71 height 15
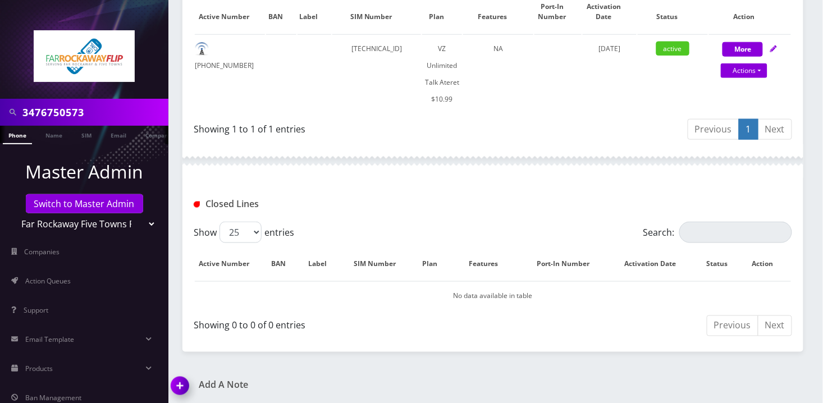
click at [180, 383] on img at bounding box center [182, 389] width 33 height 33
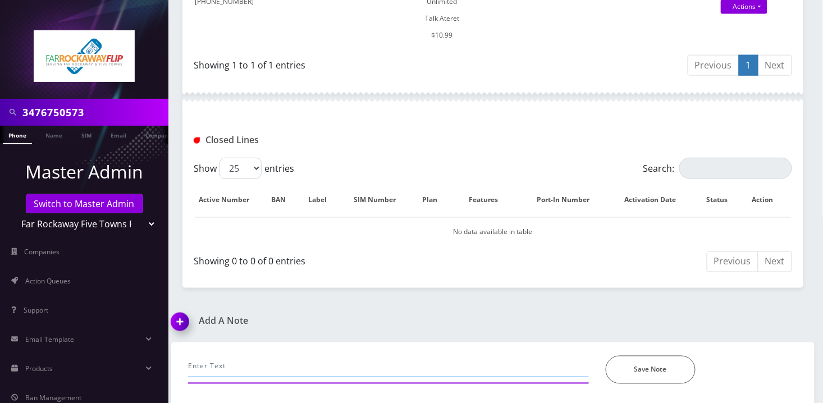
click at [312, 359] on input "text" at bounding box center [388, 366] width 401 height 21
type input "call- unable to make calls, chatted selectel to refresh, working now--Angel"
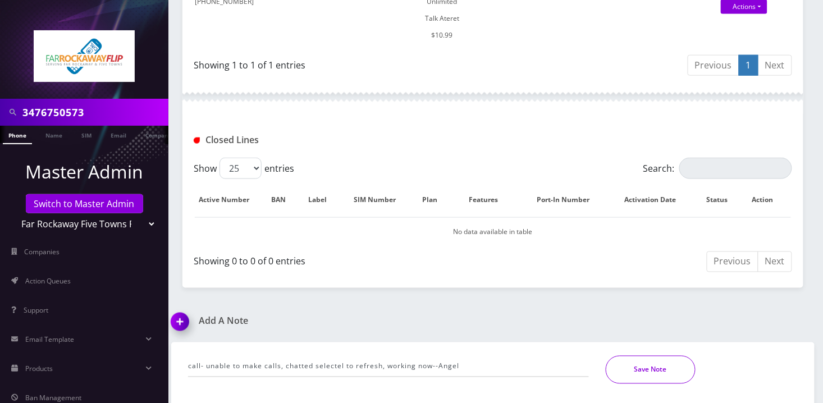
click at [664, 365] on button "Save Note" at bounding box center [651, 370] width 90 height 28
